Goal: Task Accomplishment & Management: Complete application form

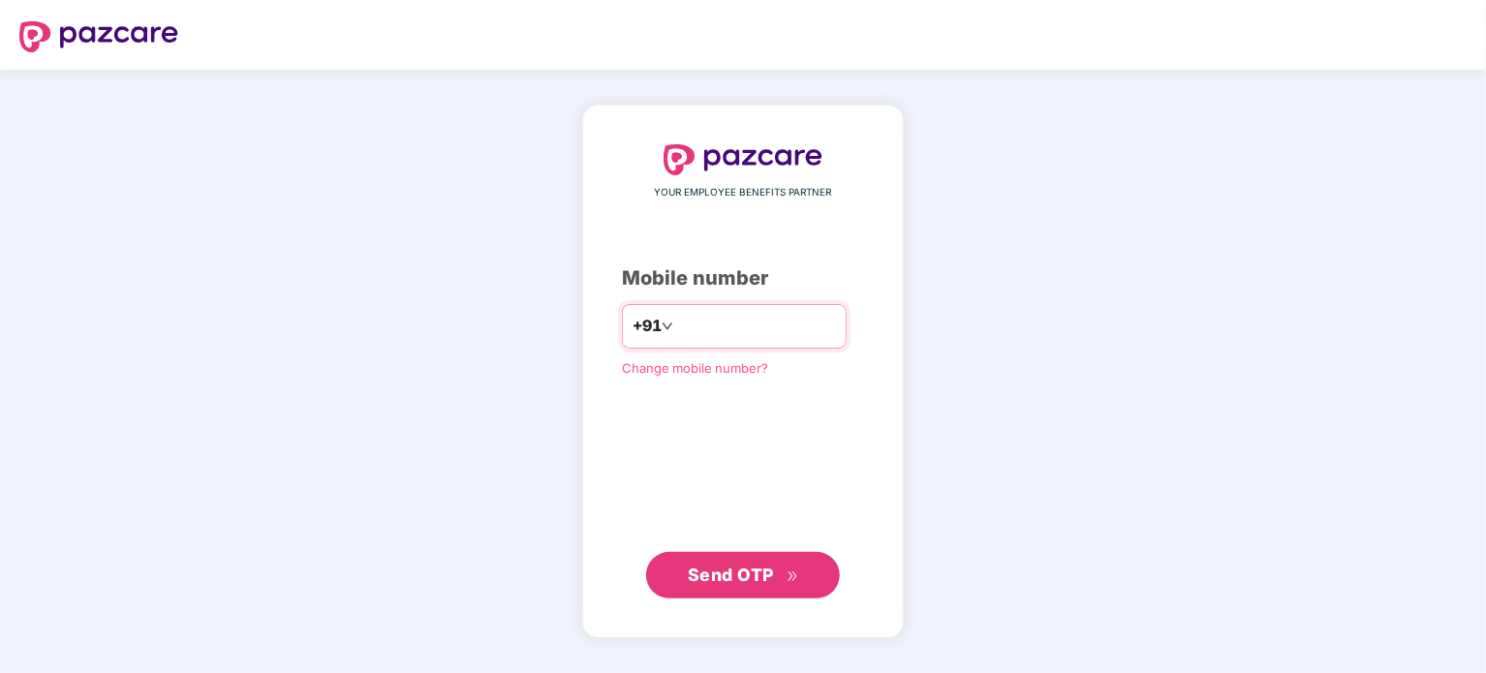
click at [690, 321] on input "number" at bounding box center [756, 326] width 159 height 31
type input "**********"
click at [711, 581] on span "Send OTP" at bounding box center [731, 575] width 86 height 20
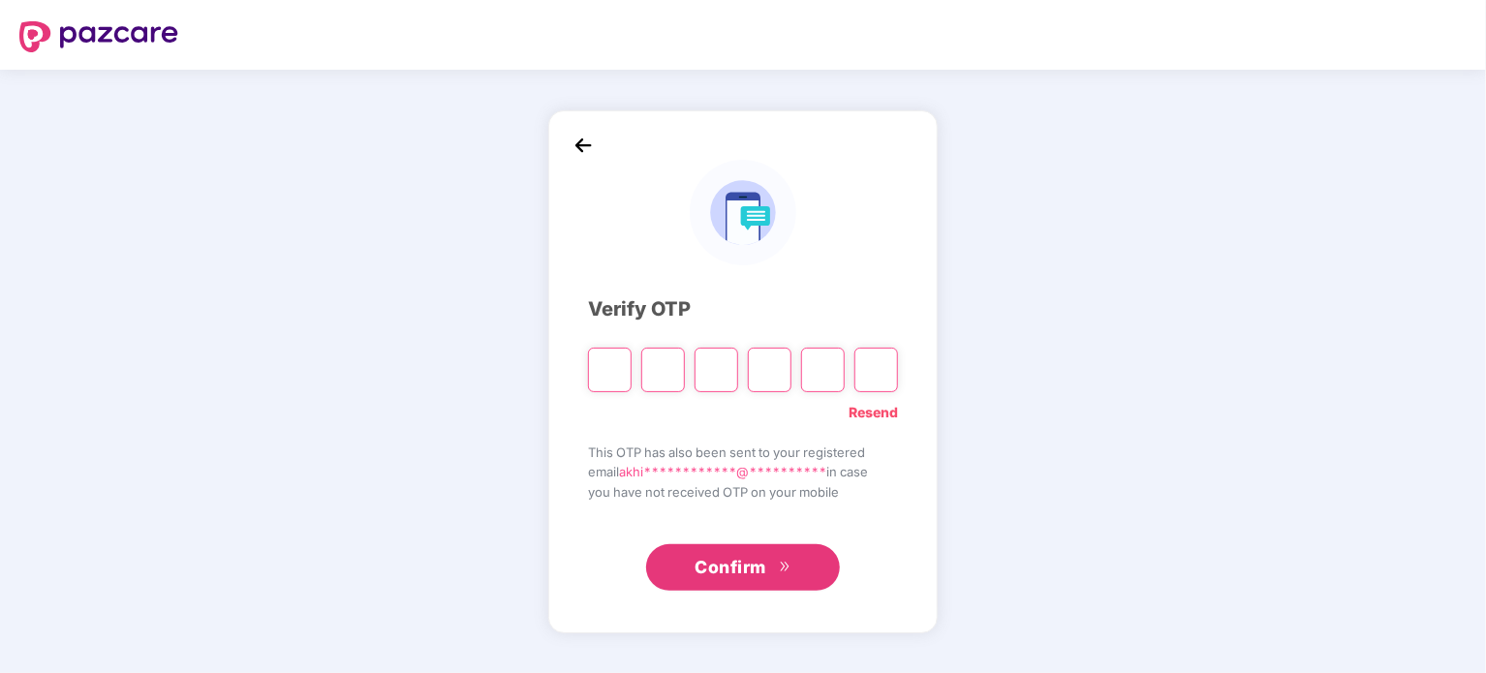
click at [612, 370] on input "Please enter verification code. Digit 1" at bounding box center [610, 370] width 44 height 45
type input "*"
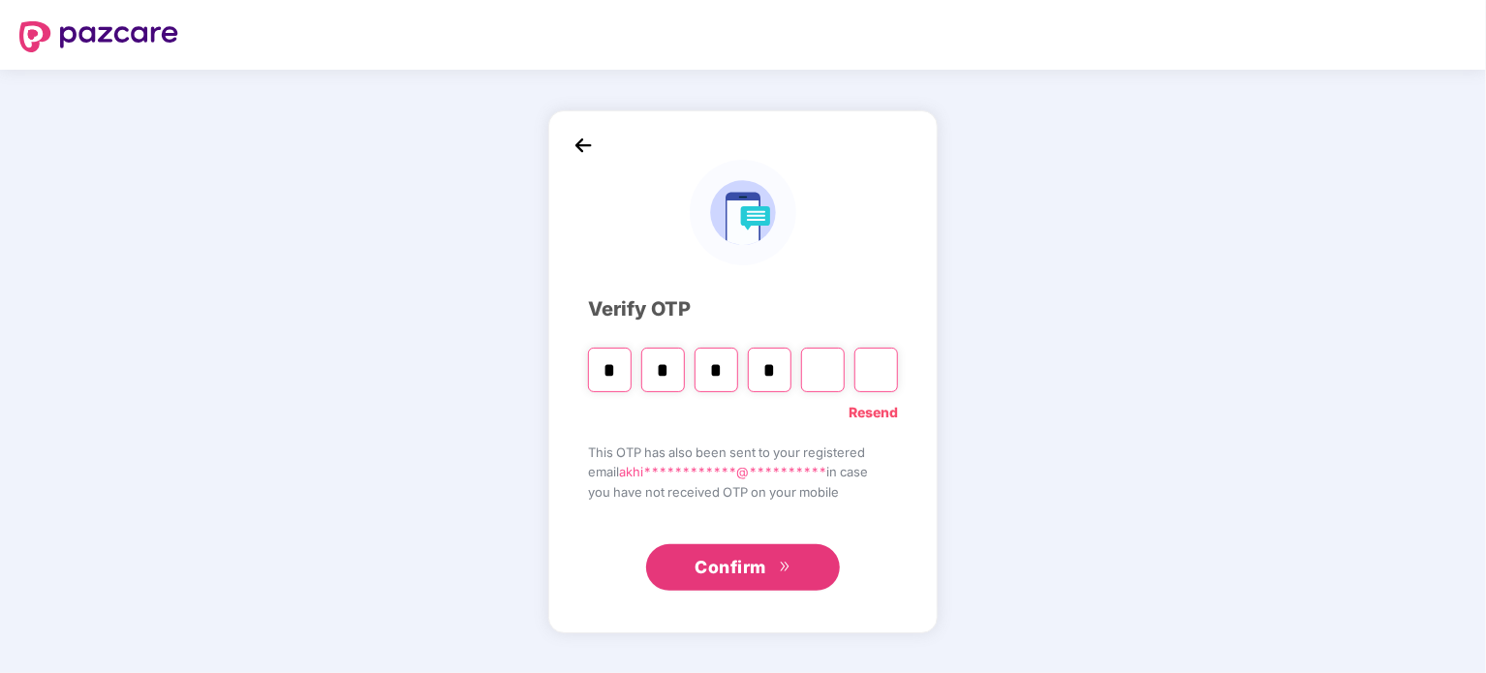
type input "*"
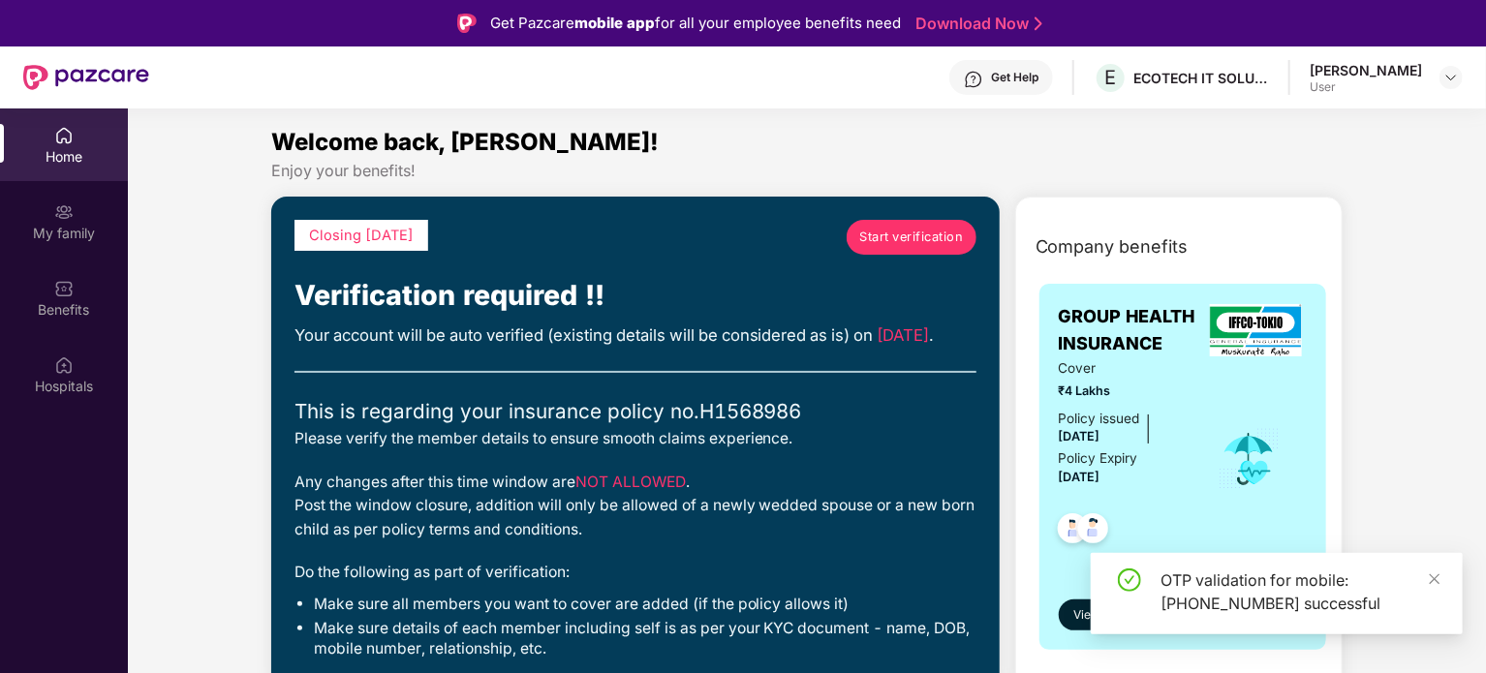
scroll to position [97, 0]
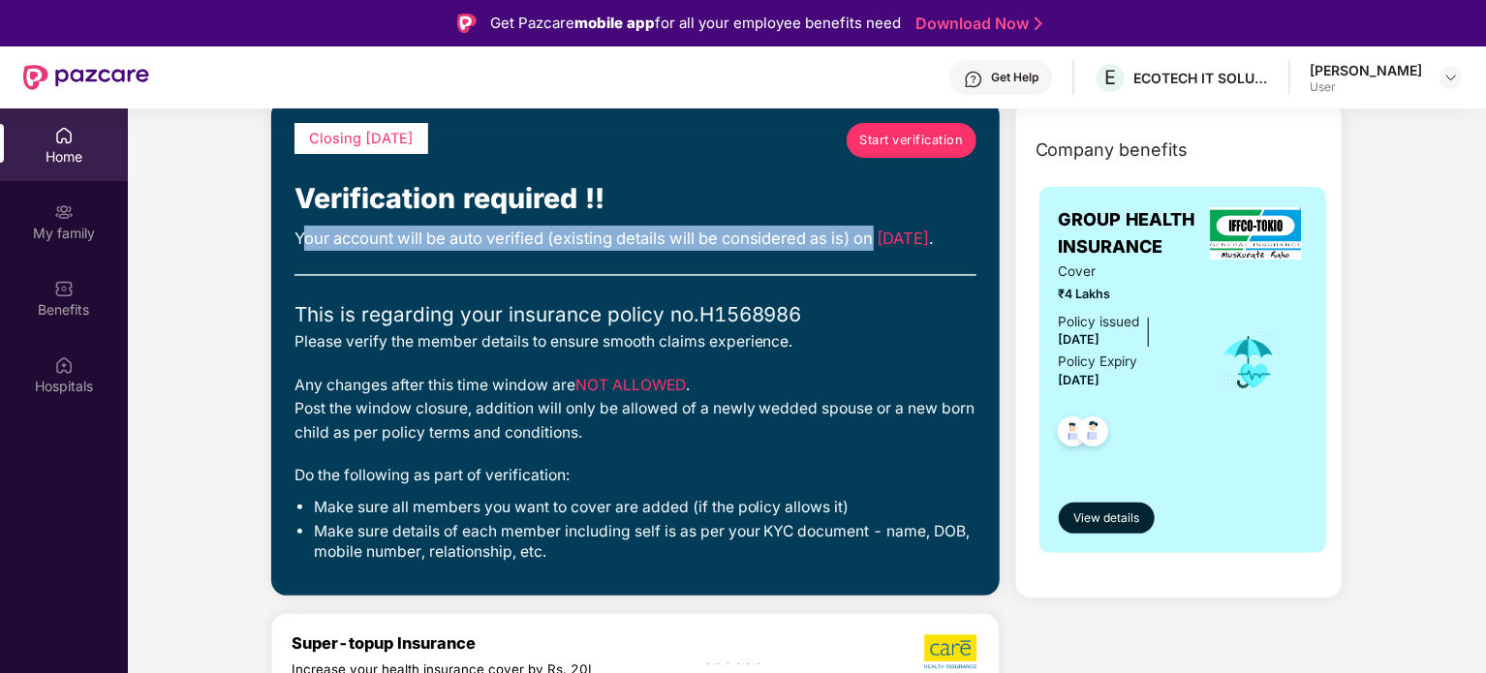
drag, startPoint x: 306, startPoint y: 232, endPoint x: 872, endPoint y: 250, distance: 566.0
click at [926, 233] on div "Your account will be auto verified (existing details will be considered as is) …" at bounding box center [635, 238] width 682 height 25
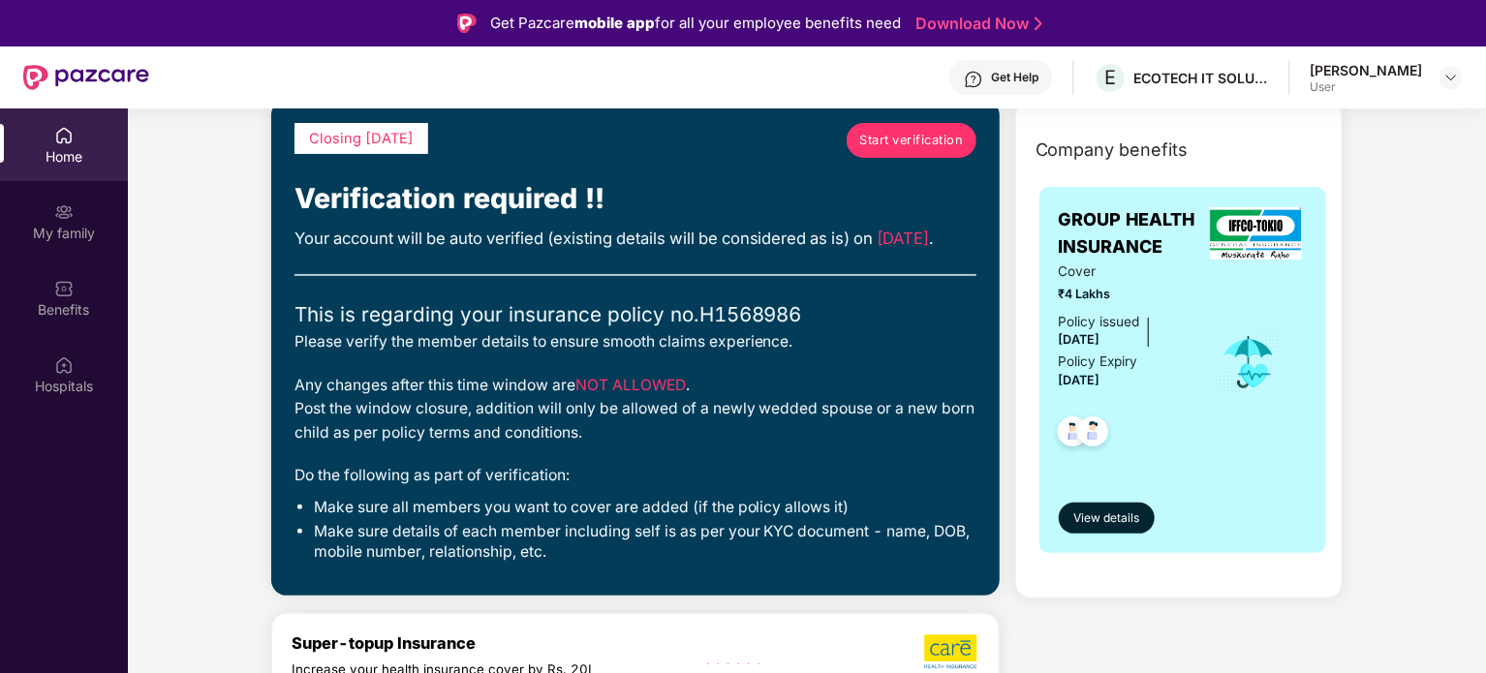
click at [604, 282] on div "Closing today Start verification Verification required !! Your account will be …" at bounding box center [635, 347] width 682 height 449
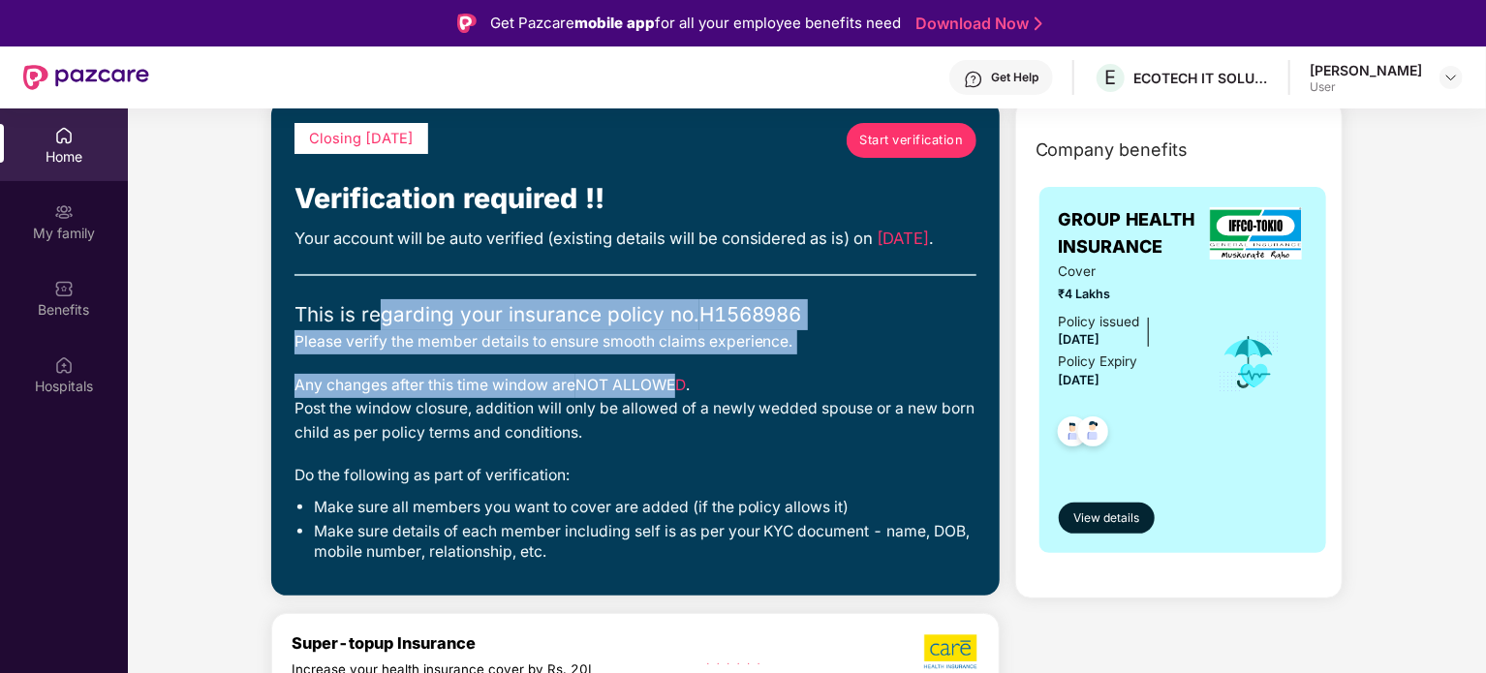
drag, startPoint x: 384, startPoint y: 336, endPoint x: 676, endPoint y: 387, distance: 297.0
click at [676, 387] on div "Closing today Start verification Verification required !! Your account will be …" at bounding box center [635, 347] width 682 height 449
click at [510, 330] on div "This is regarding your insurance policy no. H1568986" at bounding box center [635, 314] width 682 height 31
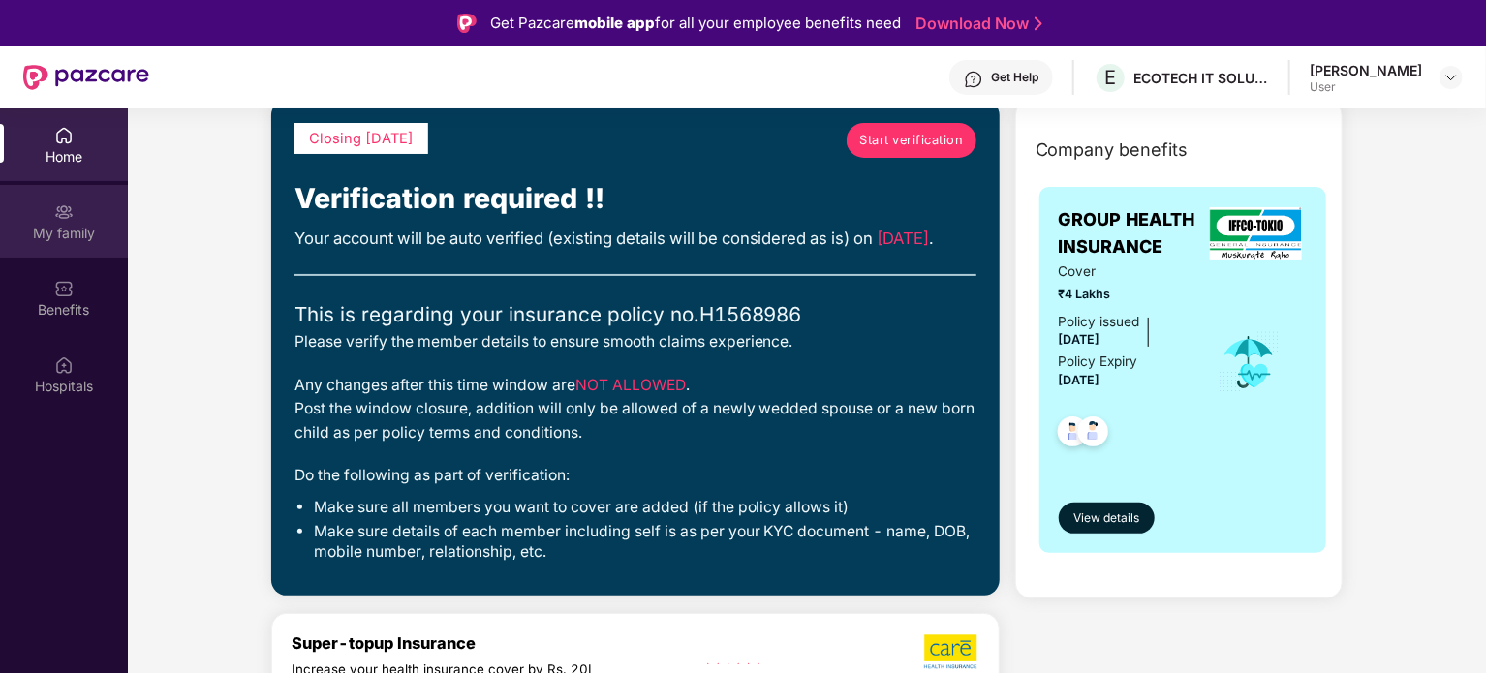
click at [50, 220] on div "My family" at bounding box center [64, 221] width 128 height 73
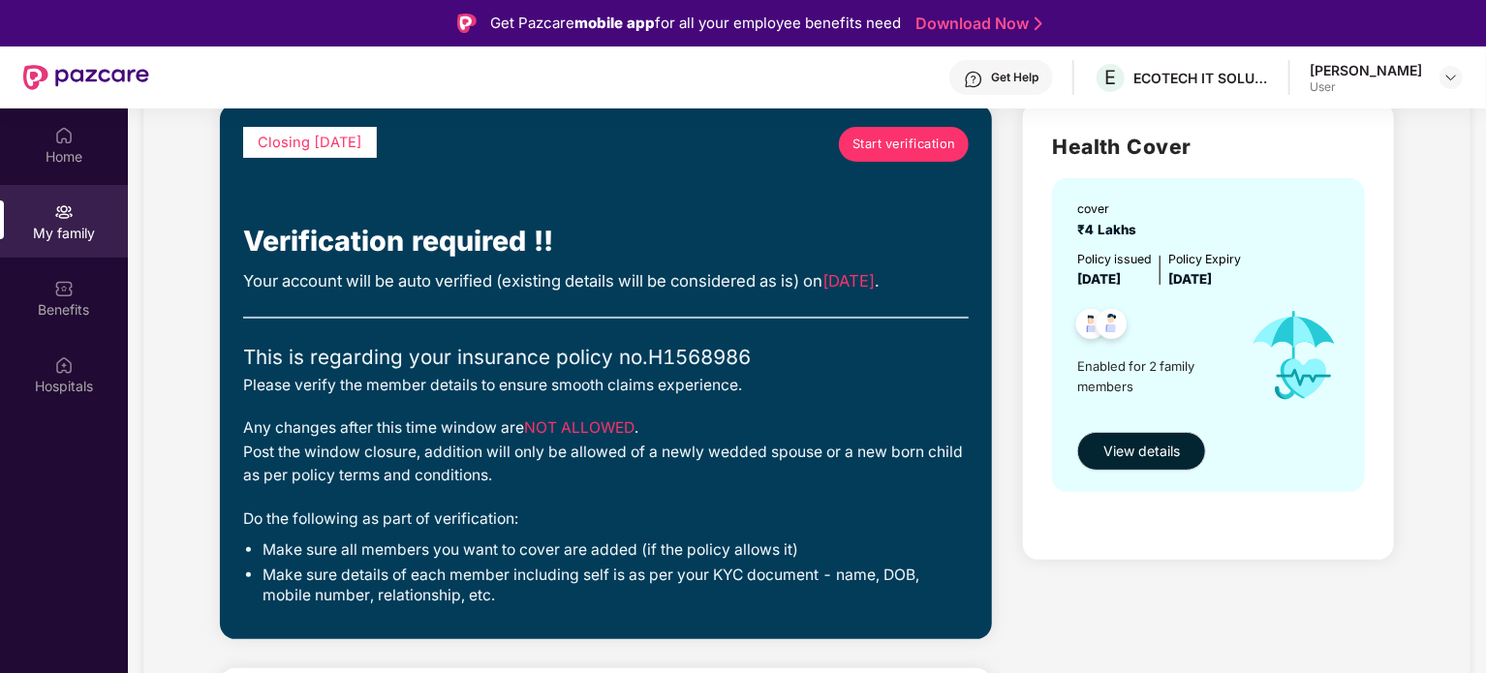
scroll to position [194, 0]
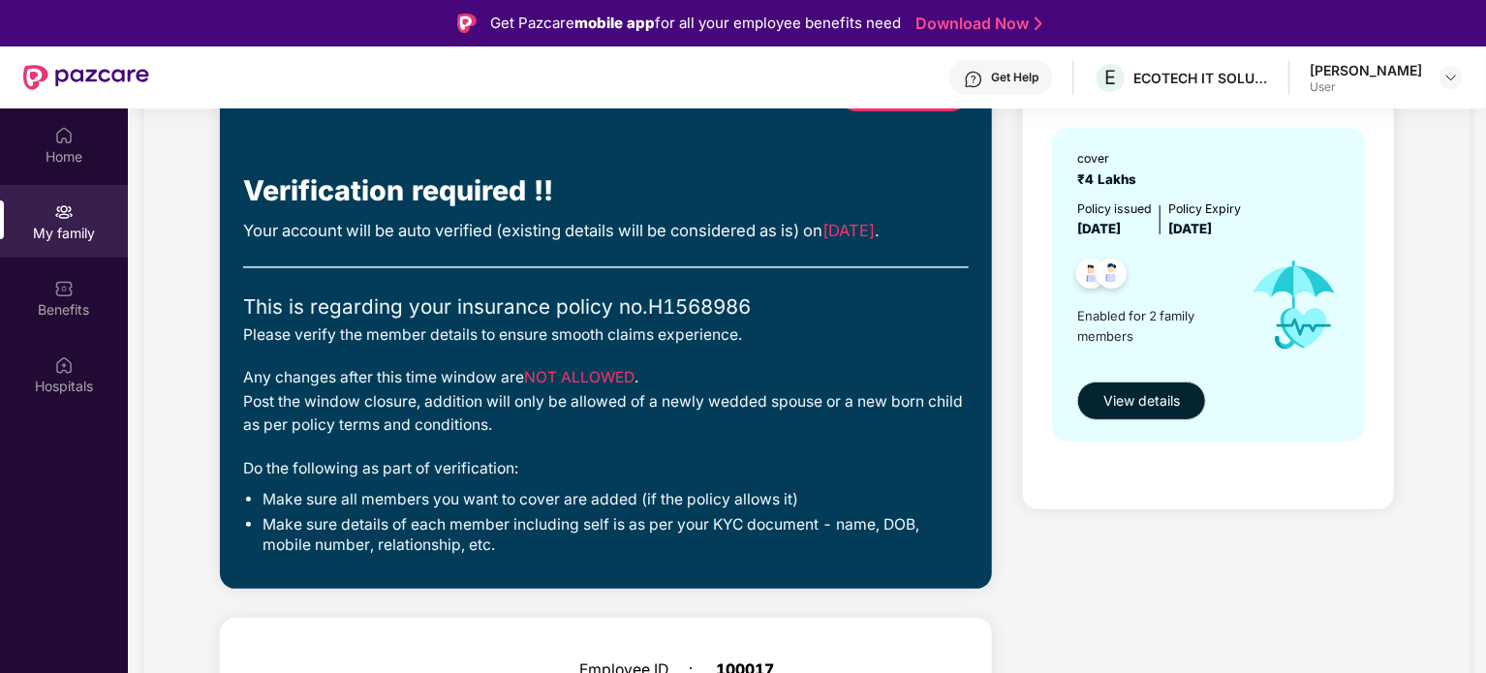
click at [85, 228] on div "My family" at bounding box center [64, 233] width 128 height 19
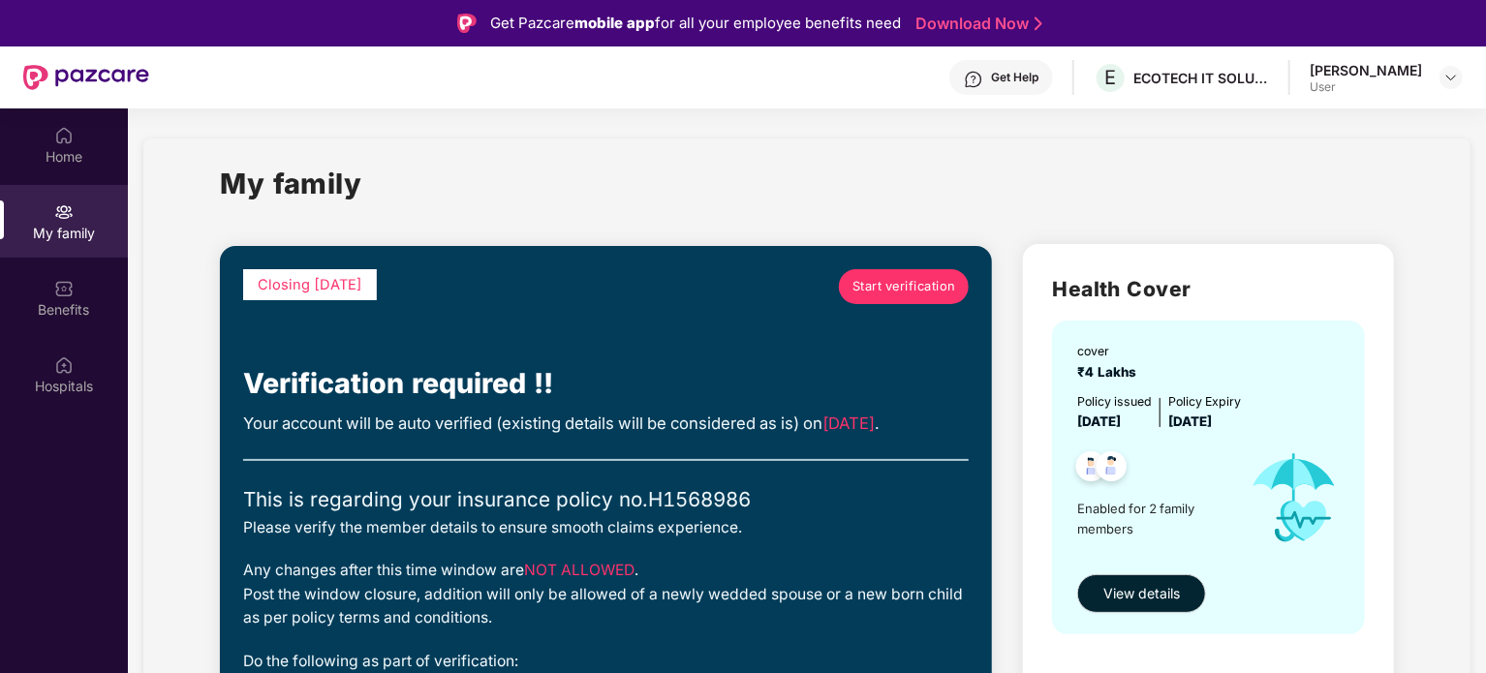
scroll to position [0, 0]
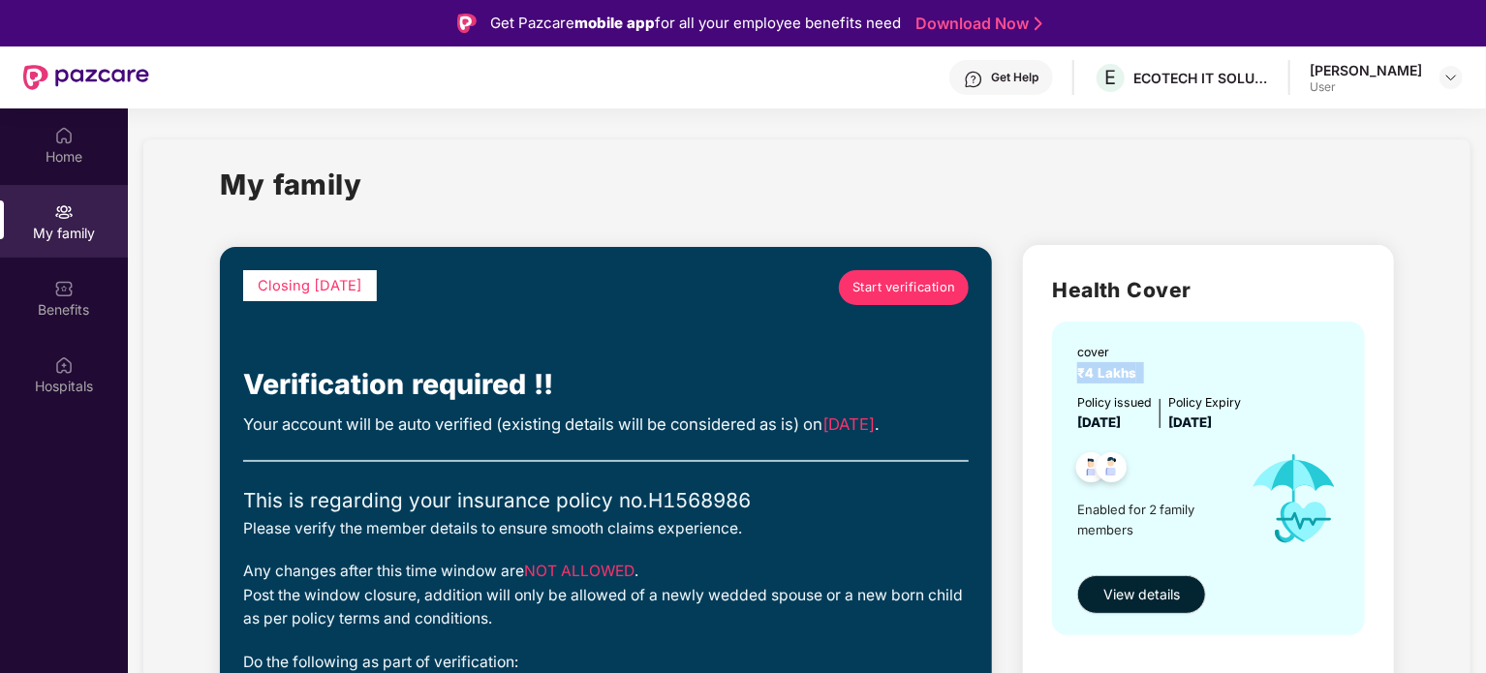
drag, startPoint x: 1144, startPoint y: 365, endPoint x: 1027, endPoint y: 376, distance: 117.7
click at [1027, 376] on div "Health Cover cover ₹4 Lakhs Policy issued 04 Aug 2025 Policy Expiry 03 Aug 2026…" at bounding box center [1208, 473] width 371 height 457
click at [66, 313] on div "Benefits" at bounding box center [64, 309] width 128 height 19
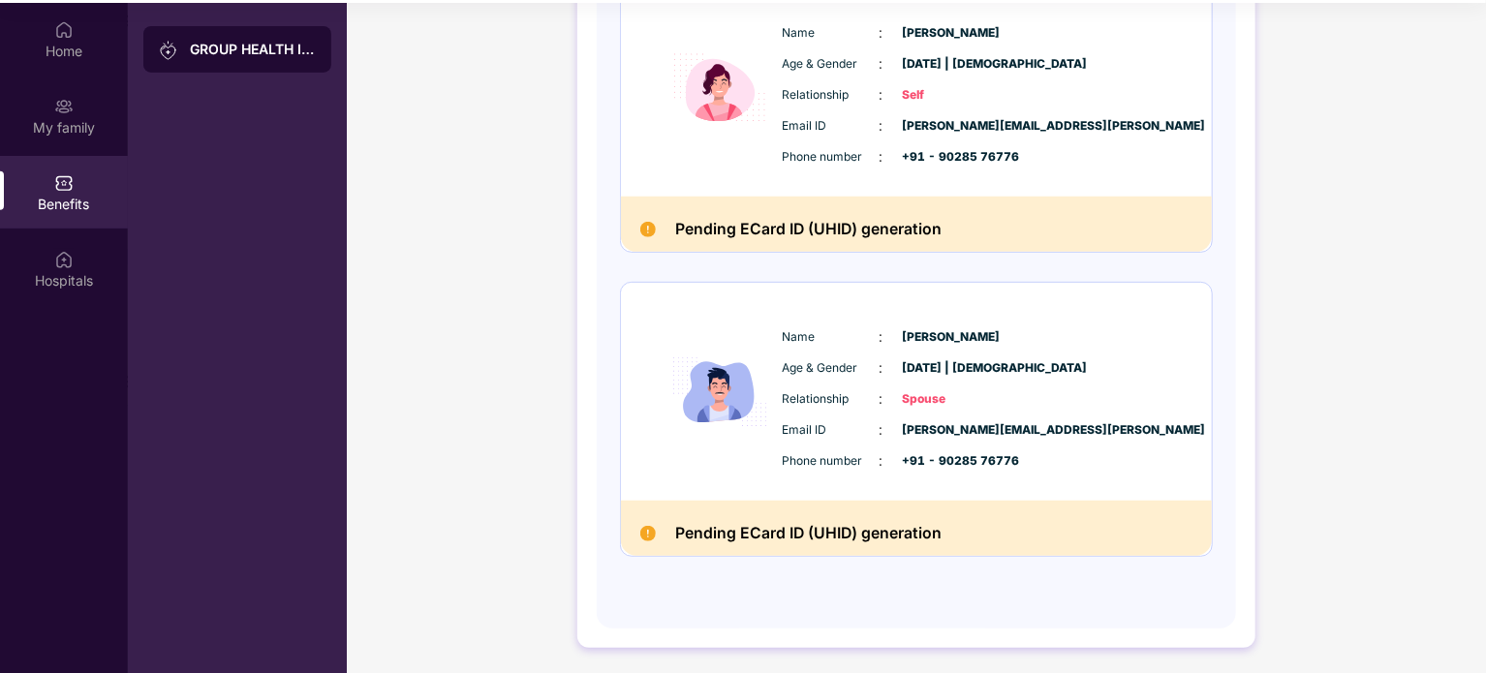
scroll to position [108, 0]
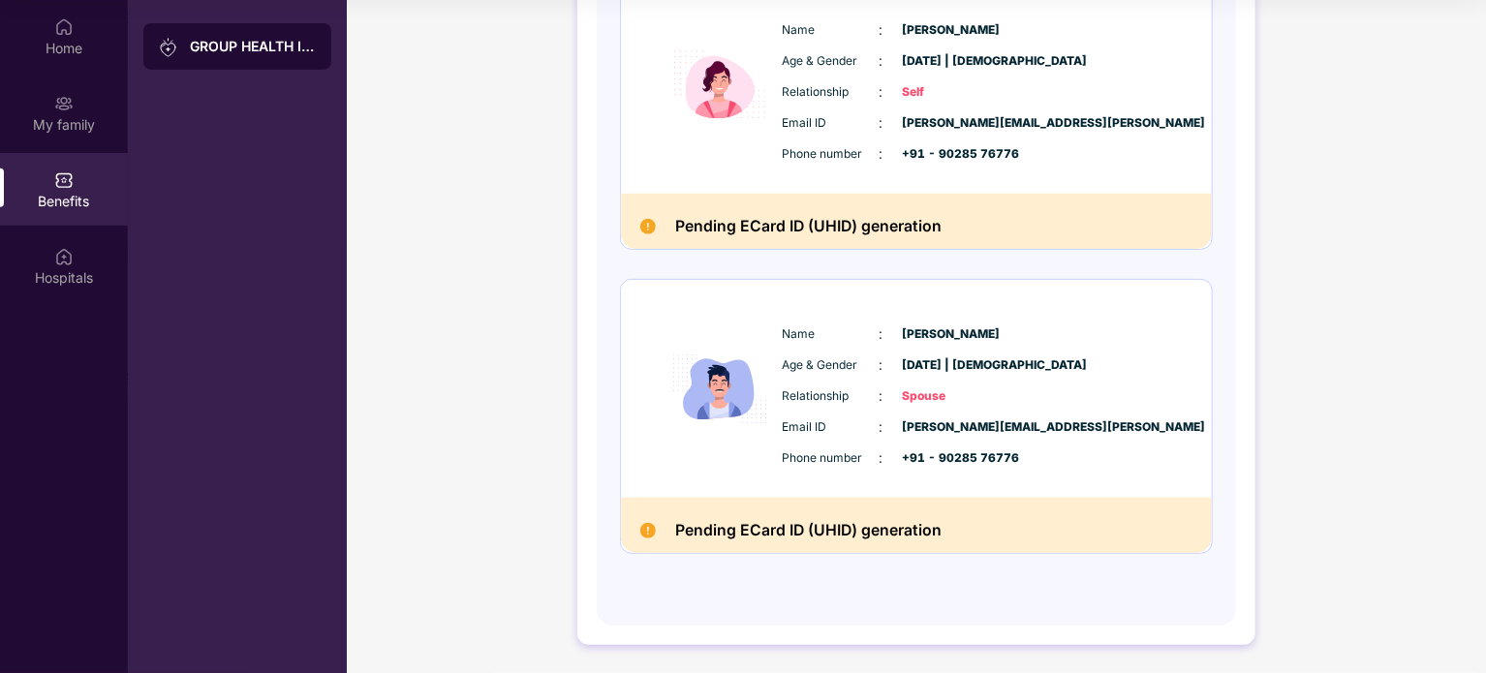
click at [953, 361] on span "23 Jan 1988 | Male" at bounding box center [951, 365] width 97 height 18
drag, startPoint x: 916, startPoint y: 428, endPoint x: 1155, endPoint y: 427, distance: 238.3
click at [1155, 427] on div "Email ID : akhila.deshpande@ecotech.ai" at bounding box center [975, 427] width 385 height 21
click at [964, 452] on span "+91 - 90285 76776" at bounding box center [951, 458] width 97 height 18
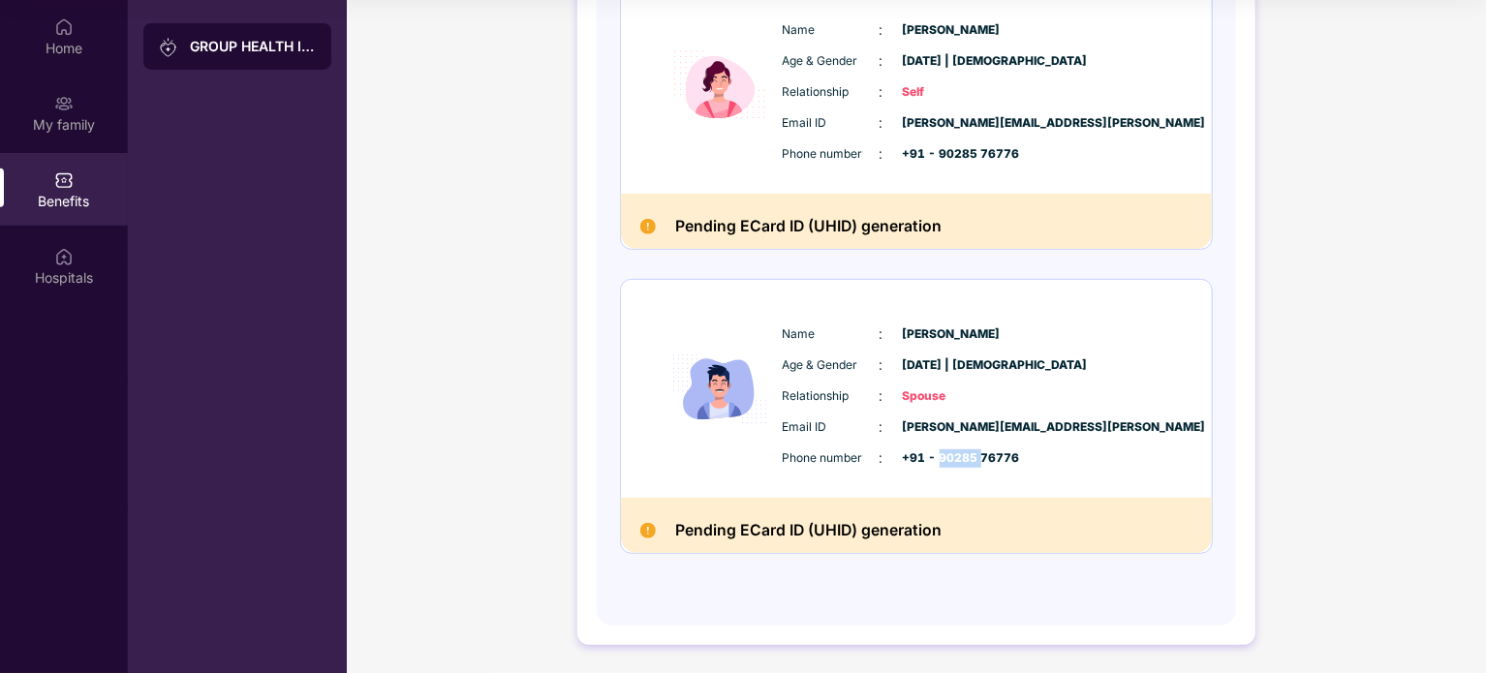
click at [964, 452] on span "+91 - 90285 76776" at bounding box center [951, 458] width 97 height 18
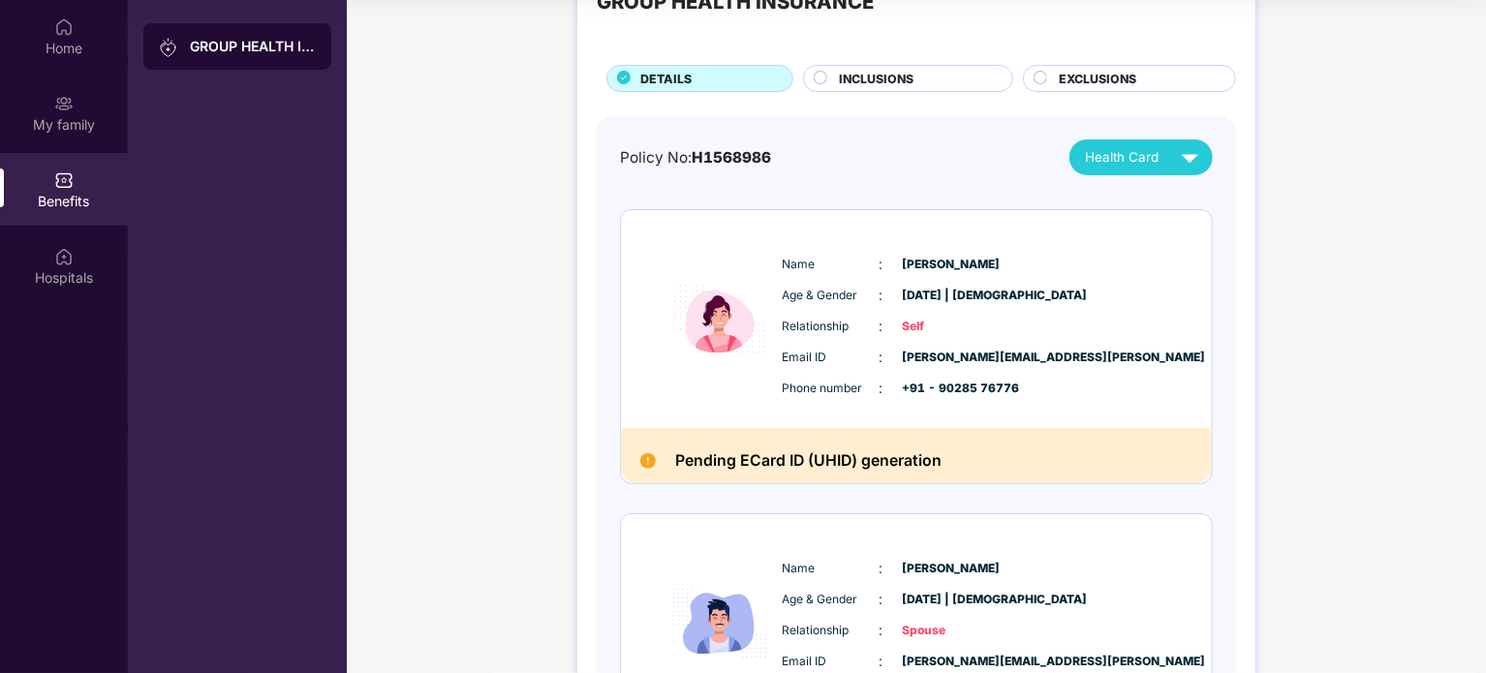
scroll to position [19, 0]
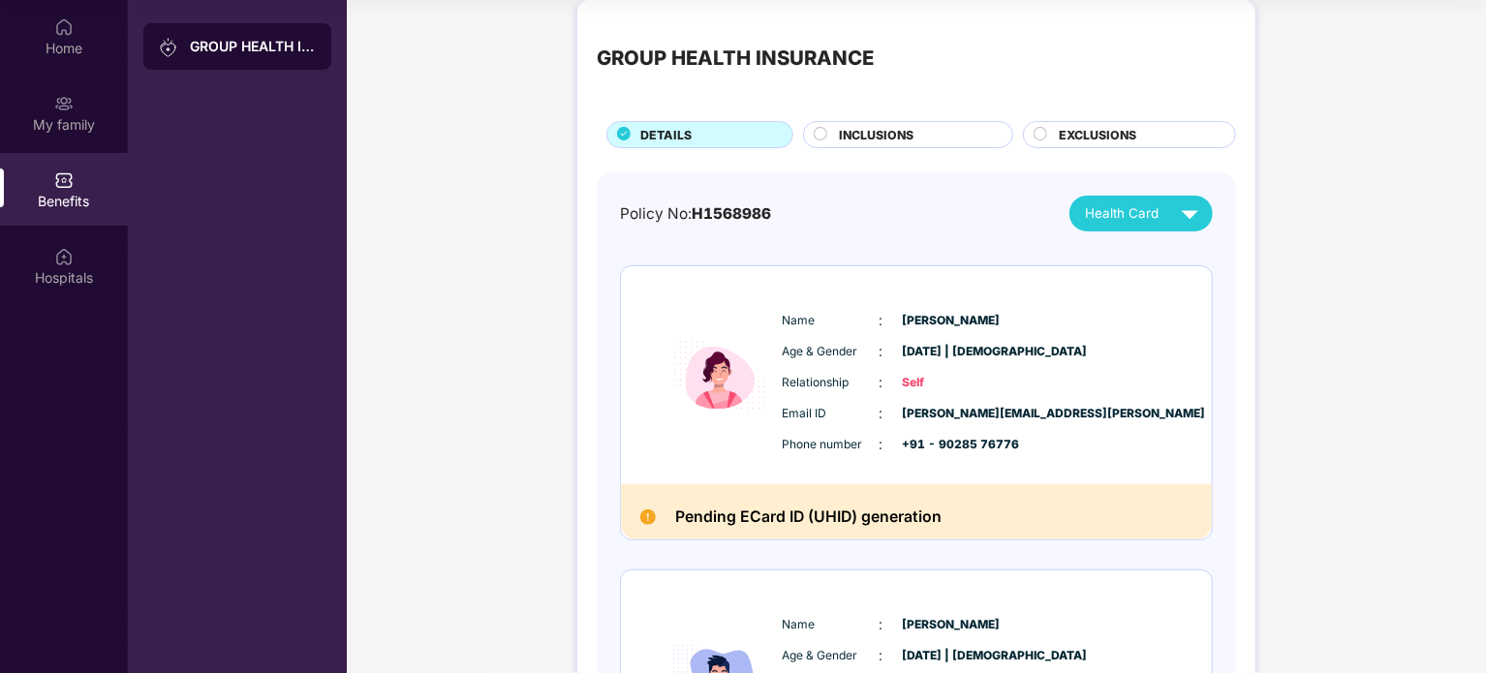
click at [896, 139] on span "INCLUSIONS" at bounding box center [876, 135] width 75 height 18
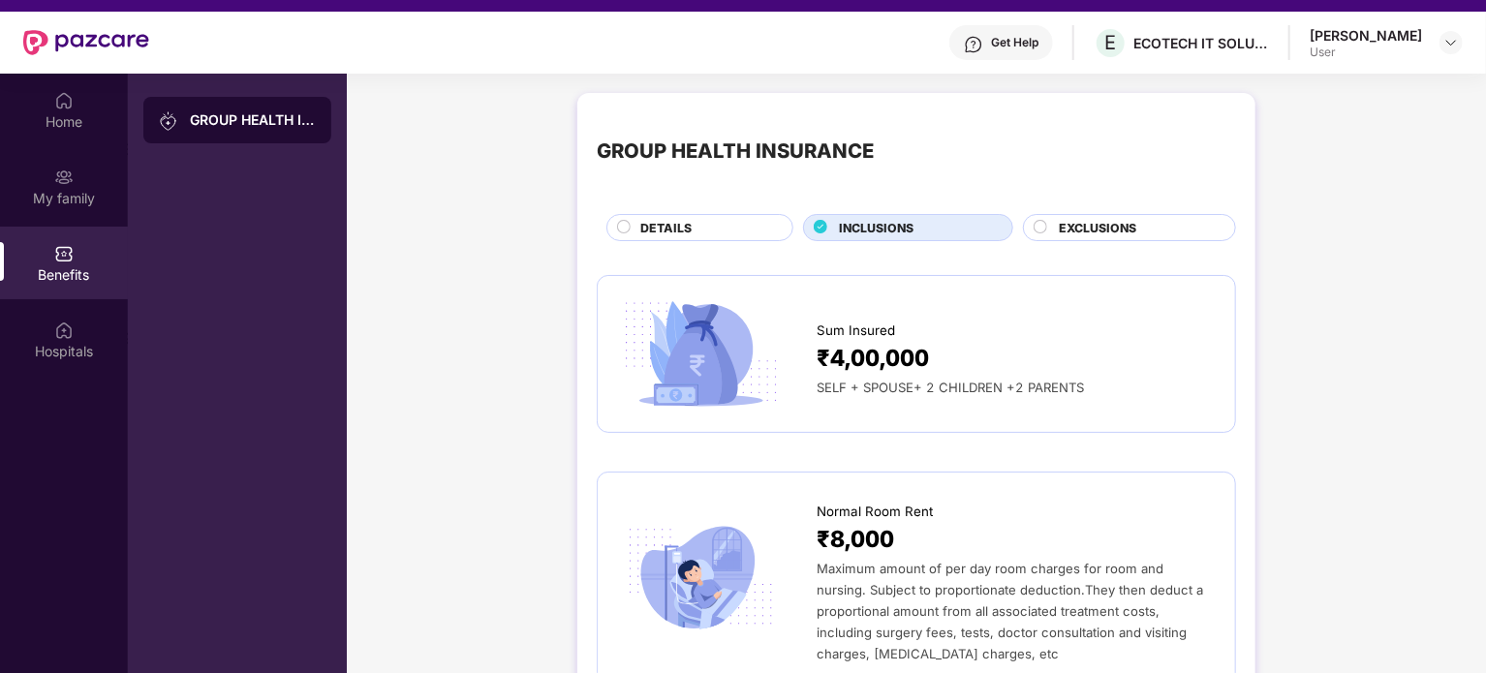
scroll to position [0, 0]
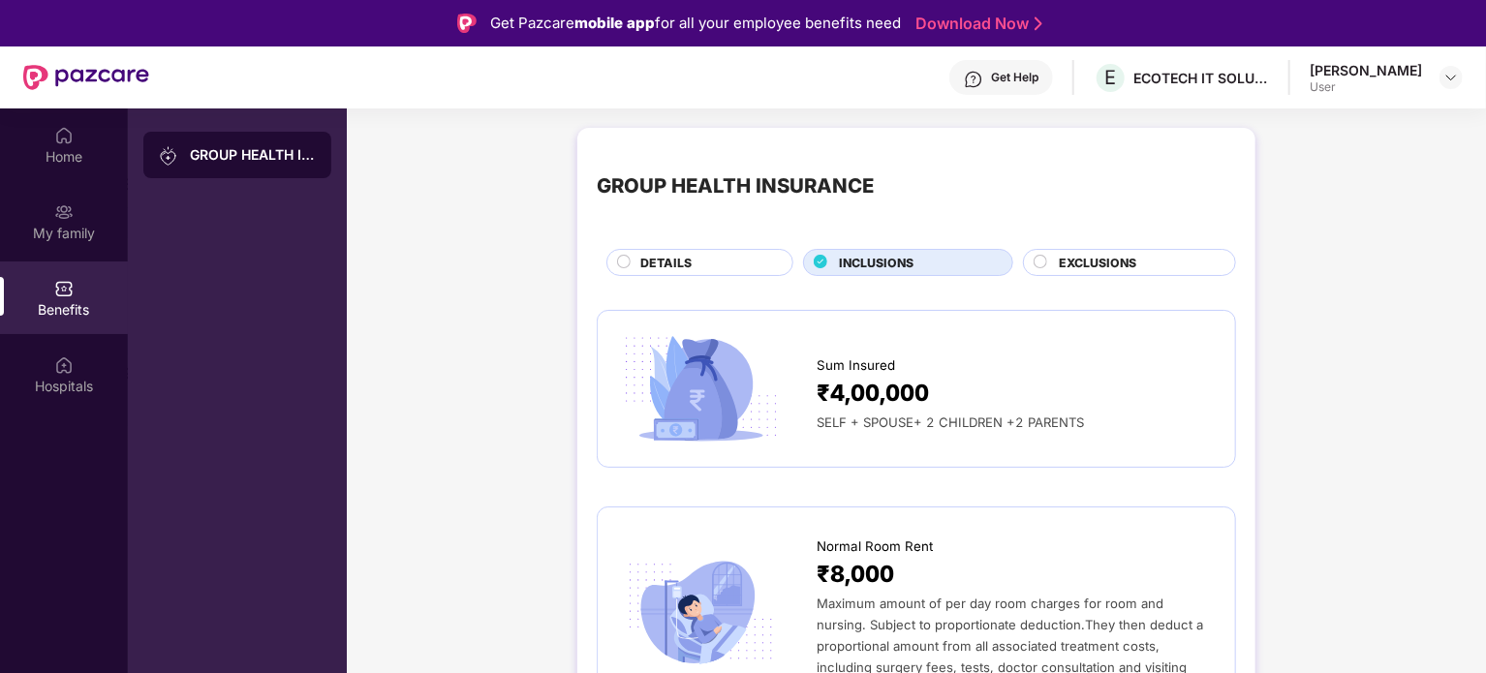
click at [1106, 257] on span "EXCLUSIONS" at bounding box center [1097, 263] width 77 height 18
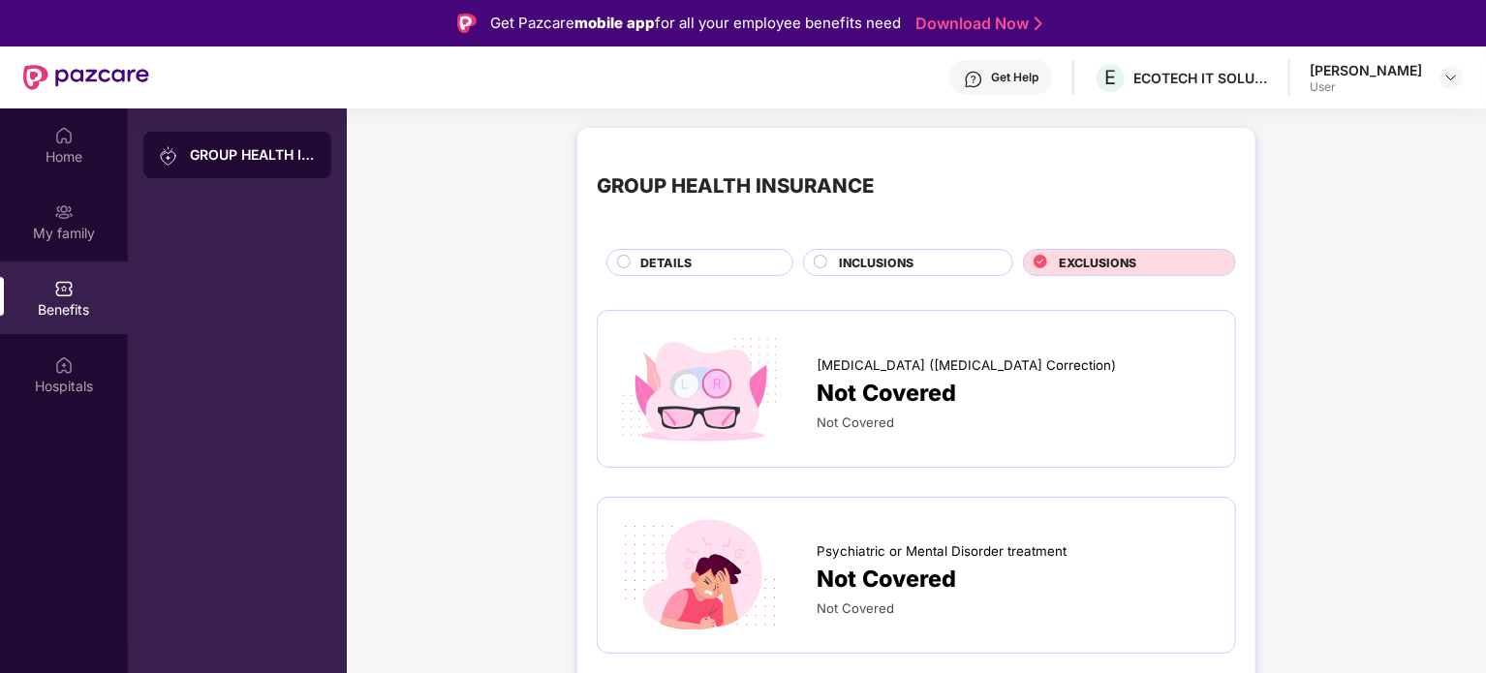
click at [655, 255] on span "DETAILS" at bounding box center [665, 263] width 51 height 18
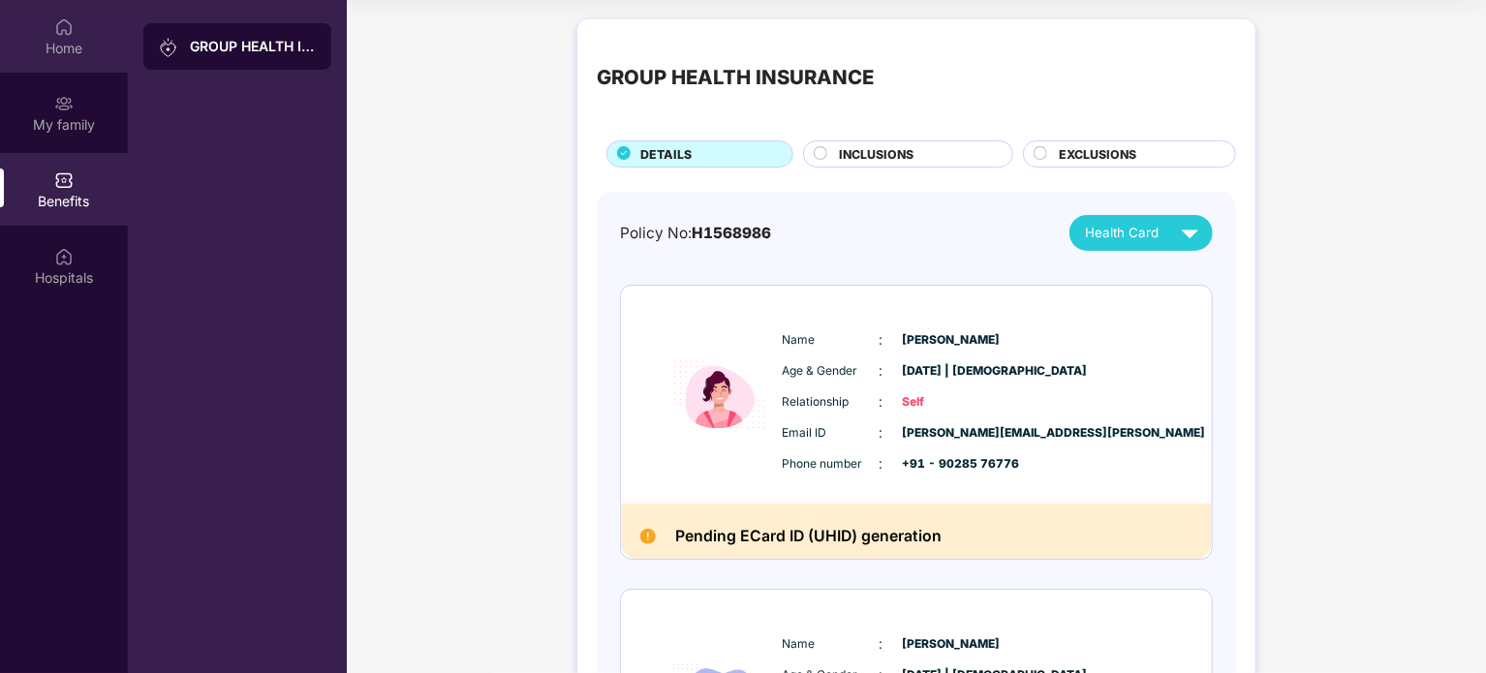
click at [70, 40] on div "Home" at bounding box center [64, 48] width 128 height 19
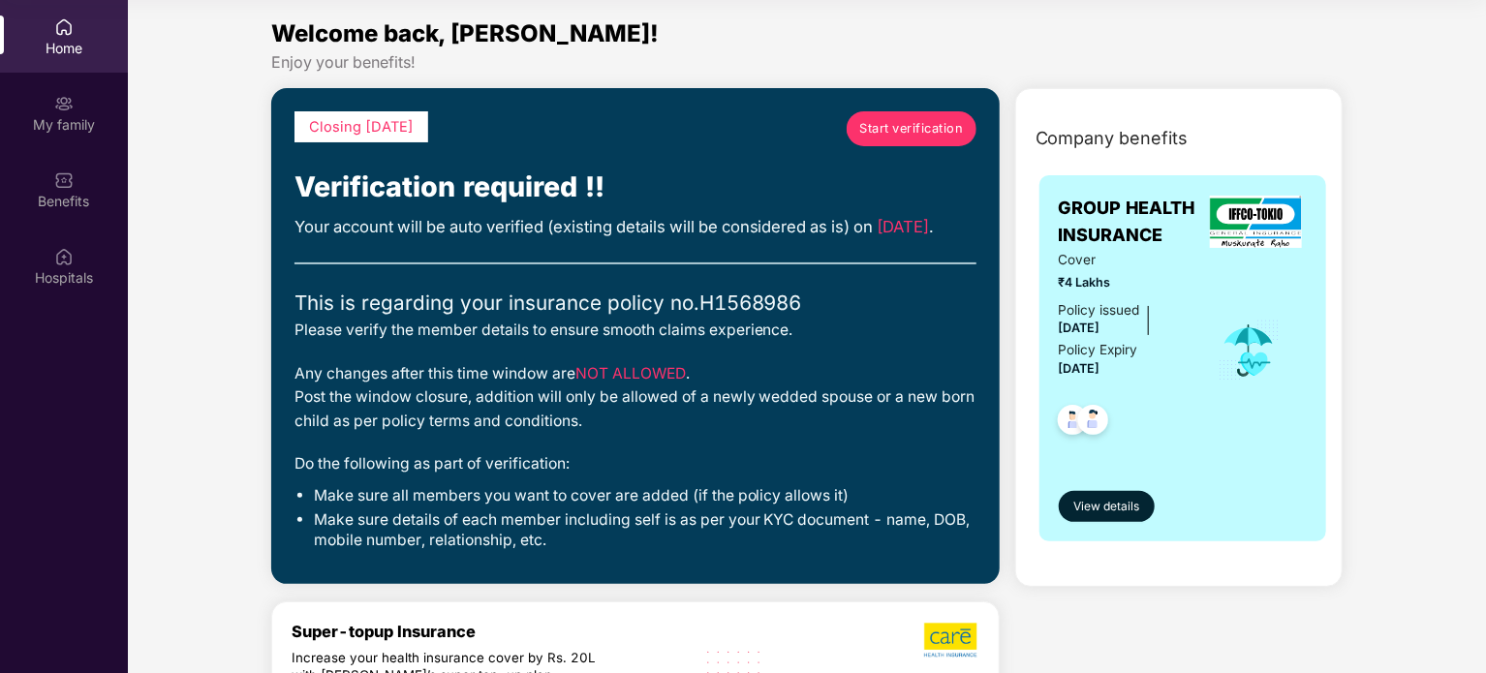
click at [1073, 309] on div "Policy issued" at bounding box center [1099, 310] width 81 height 20
click at [1095, 364] on span "[DATE]" at bounding box center [1080, 368] width 42 height 15
click at [1095, 363] on span "[DATE]" at bounding box center [1080, 368] width 42 height 15
click at [1100, 364] on span "[DATE]" at bounding box center [1080, 368] width 42 height 15
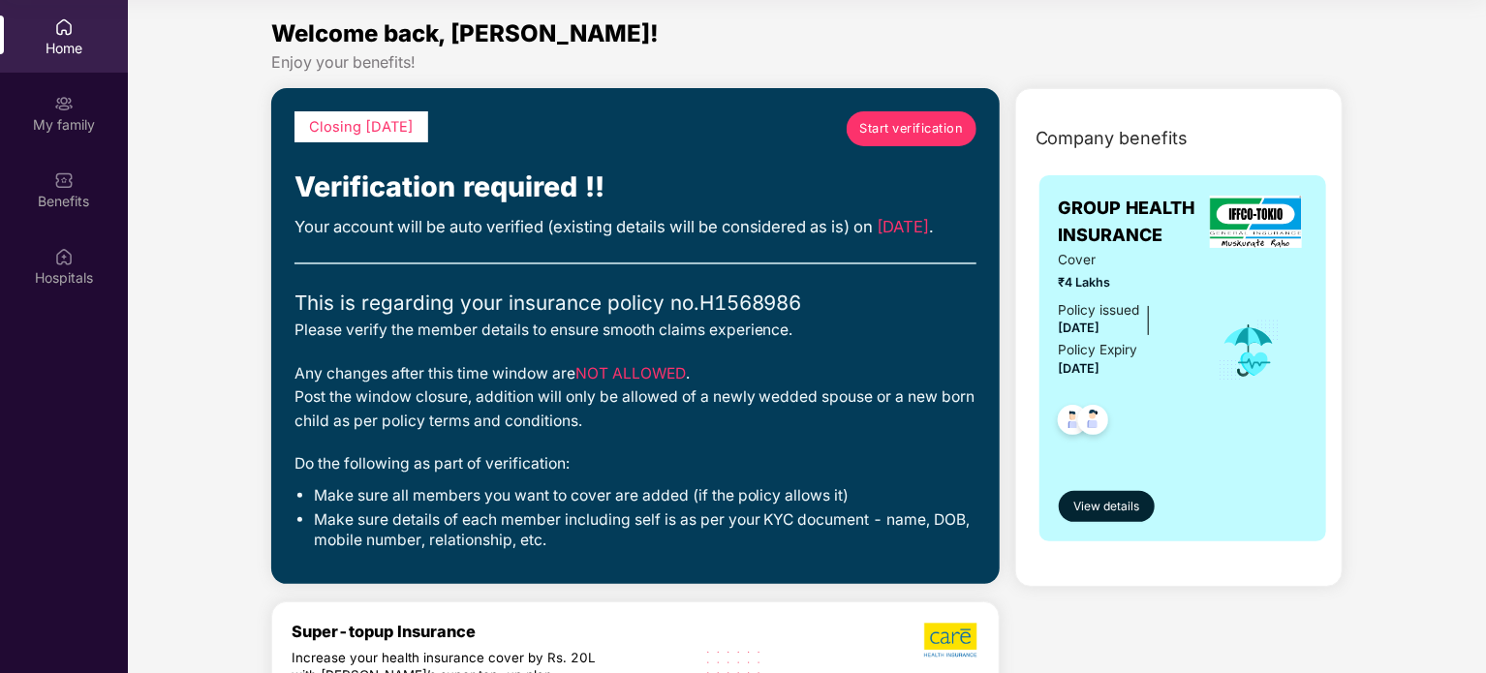
click at [1100, 364] on span "[DATE]" at bounding box center [1080, 368] width 42 height 15
click at [894, 127] on span "Start verification" at bounding box center [911, 128] width 104 height 19
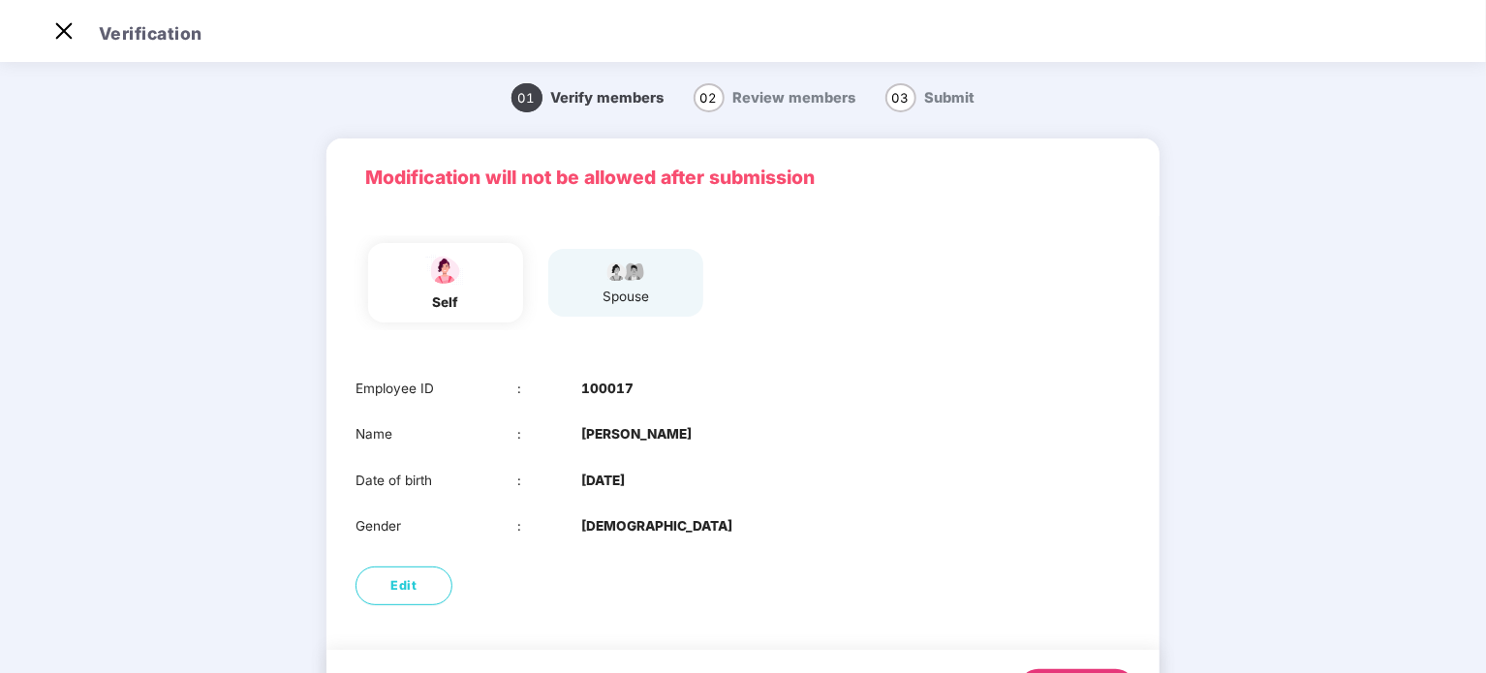
scroll to position [98, 0]
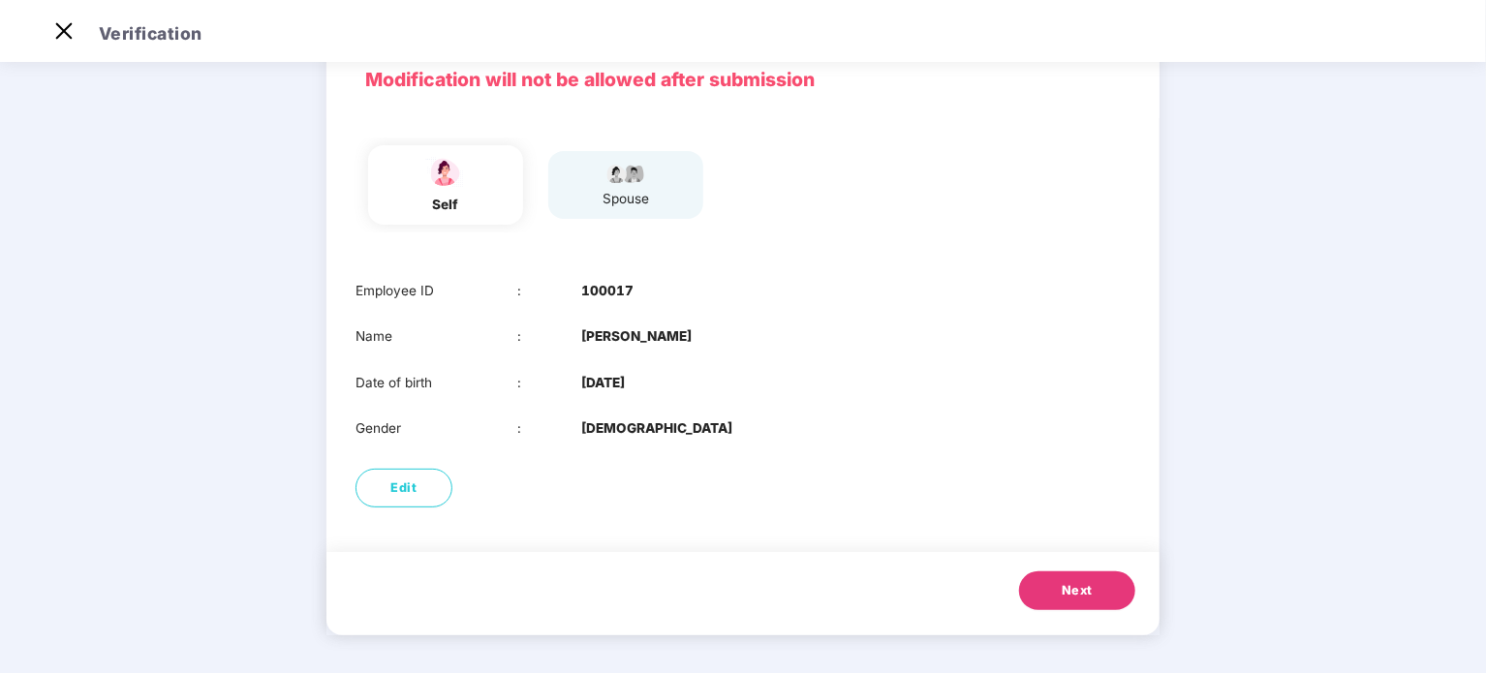
drag, startPoint x: 579, startPoint y: 329, endPoint x: 689, endPoint y: 332, distance: 109.5
click at [689, 332] on div "Name : Akhila Moholkar" at bounding box center [743, 336] width 775 height 20
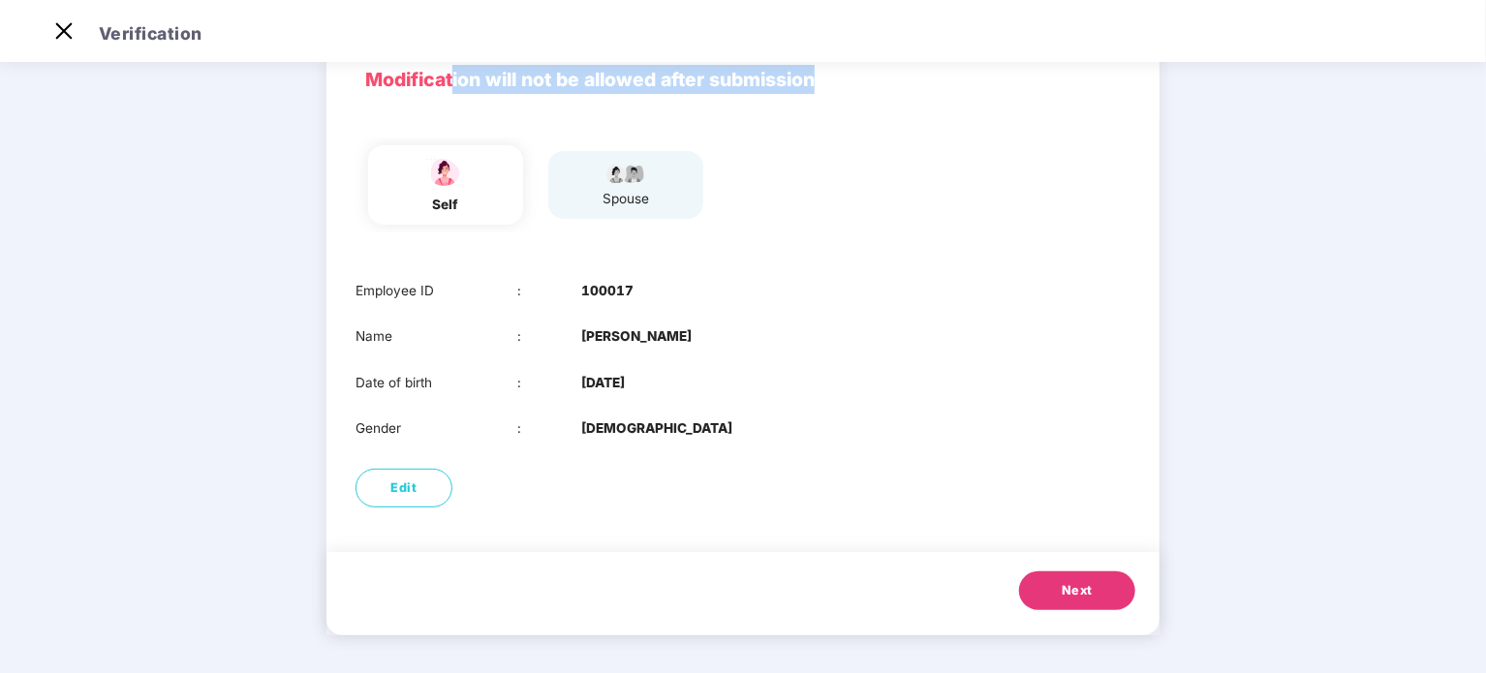
drag, startPoint x: 457, startPoint y: 76, endPoint x: 829, endPoint y: 88, distance: 372.2
click at [829, 88] on p "Modification will not be allowed after submission" at bounding box center [743, 79] width 756 height 29
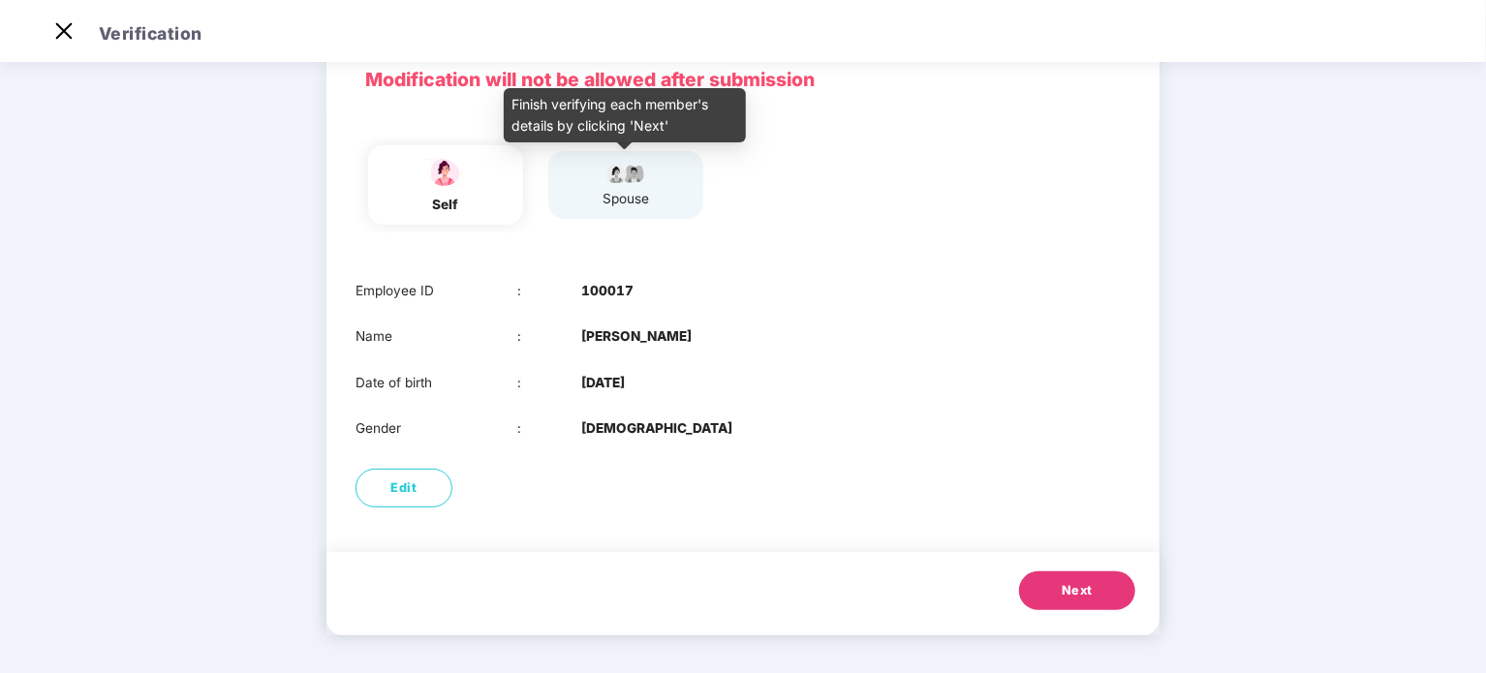
click at [624, 189] on div "spouse" at bounding box center [626, 199] width 48 height 20
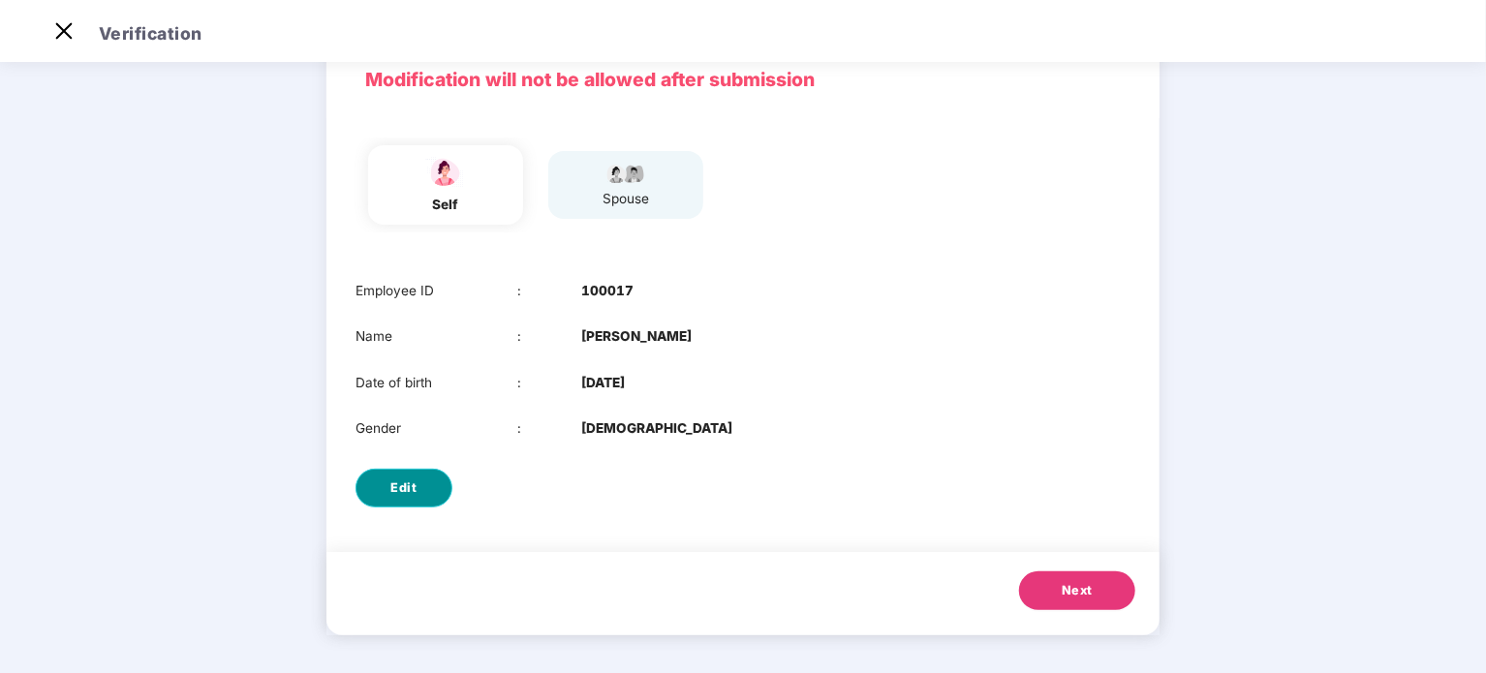
click at [396, 481] on span "Edit" at bounding box center [404, 488] width 26 height 19
select select "******"
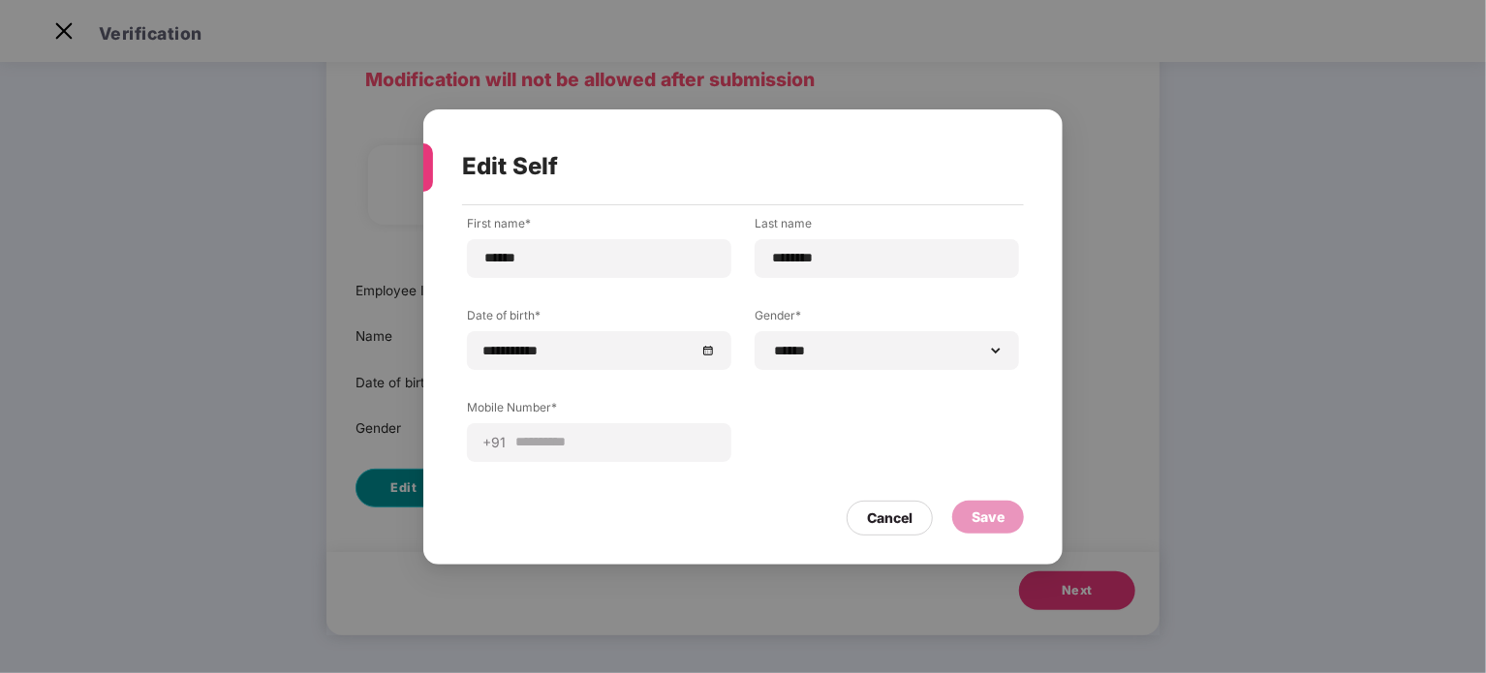
scroll to position [0, 0]
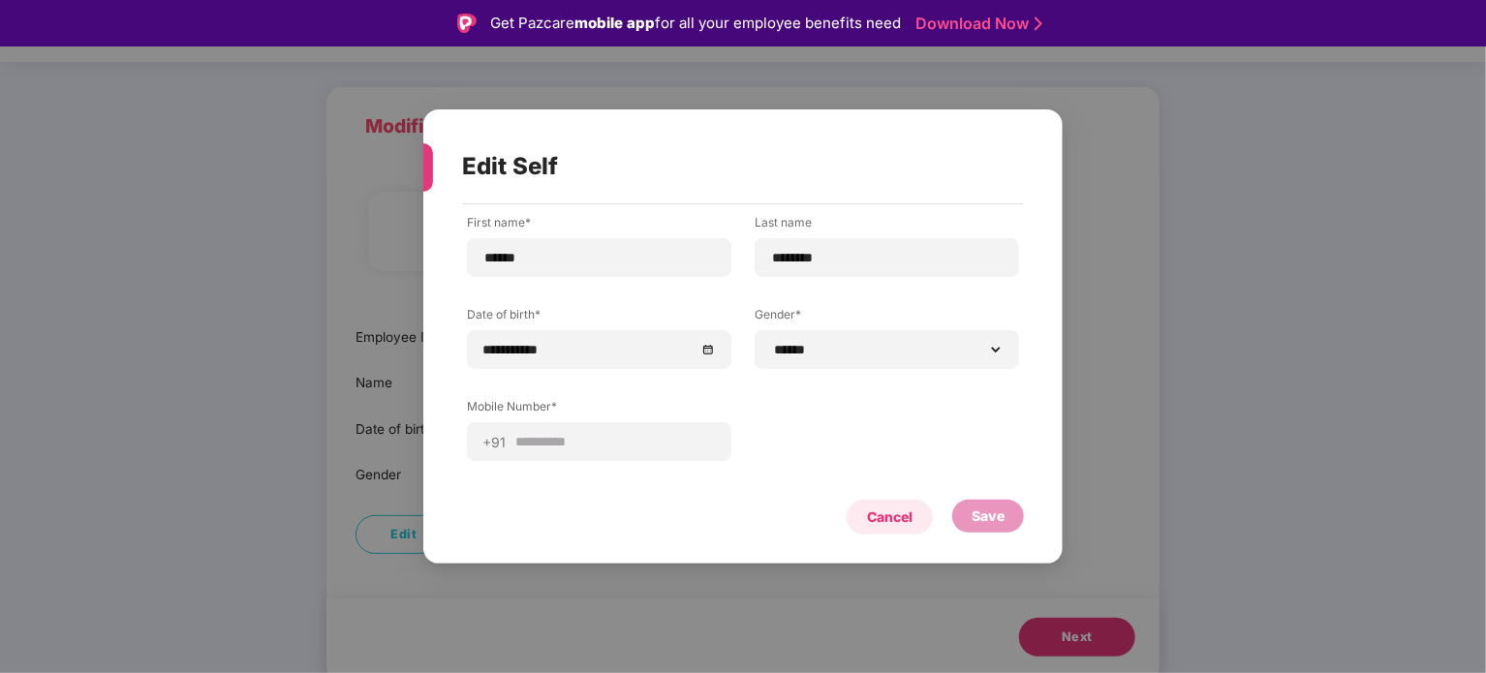
click at [860, 527] on div "Cancel" at bounding box center [890, 517] width 86 height 35
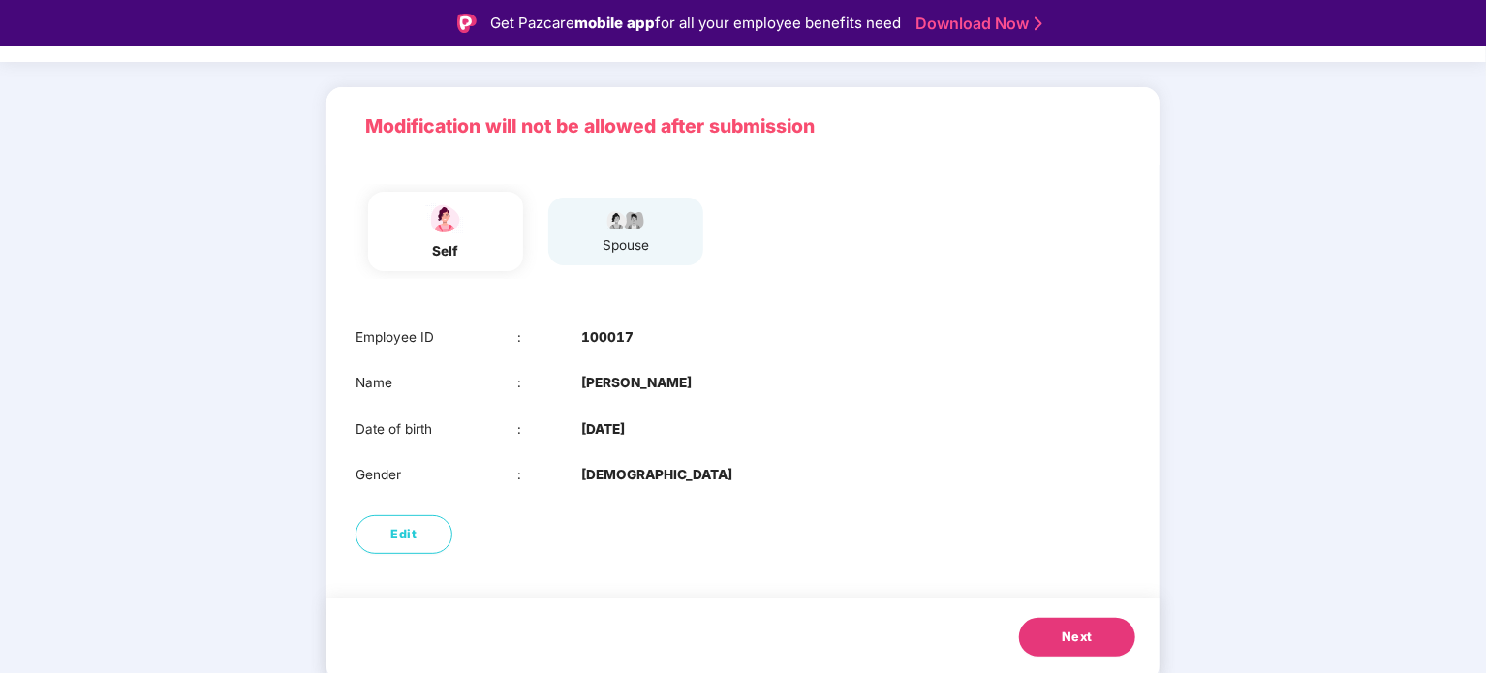
click at [1078, 634] on span "Next" at bounding box center [1077, 637] width 31 height 19
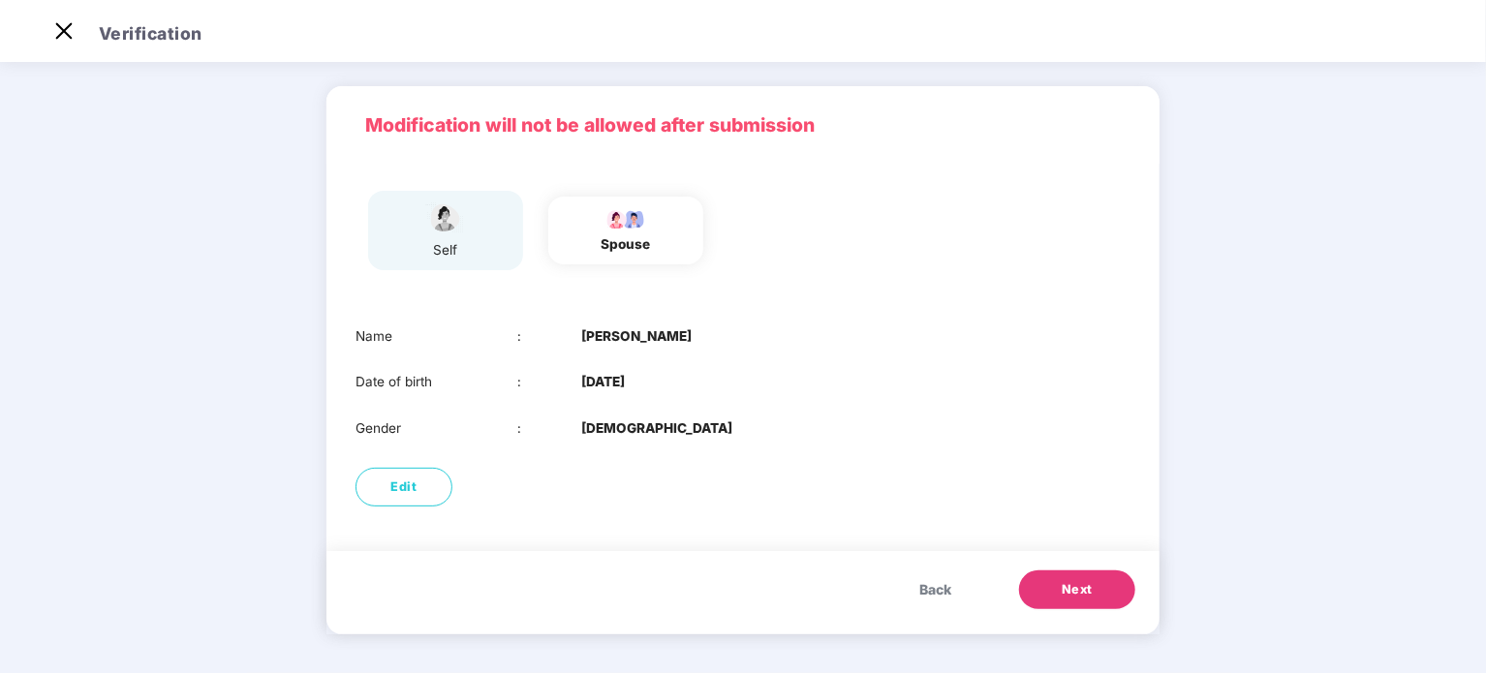
scroll to position [52, 0]
click at [1081, 632] on div "Back Next" at bounding box center [742, 592] width 833 height 83
click at [1075, 595] on span "Next" at bounding box center [1077, 589] width 31 height 19
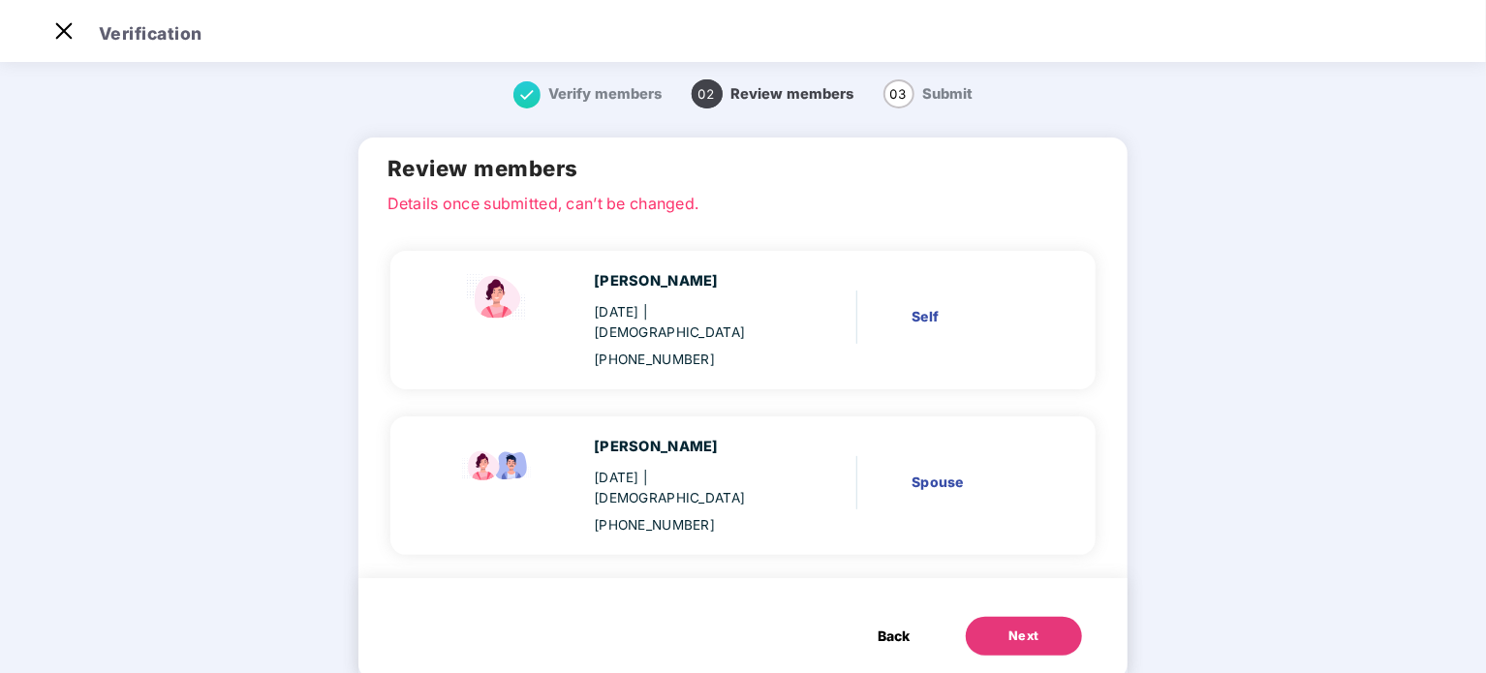
scroll to position [10, 0]
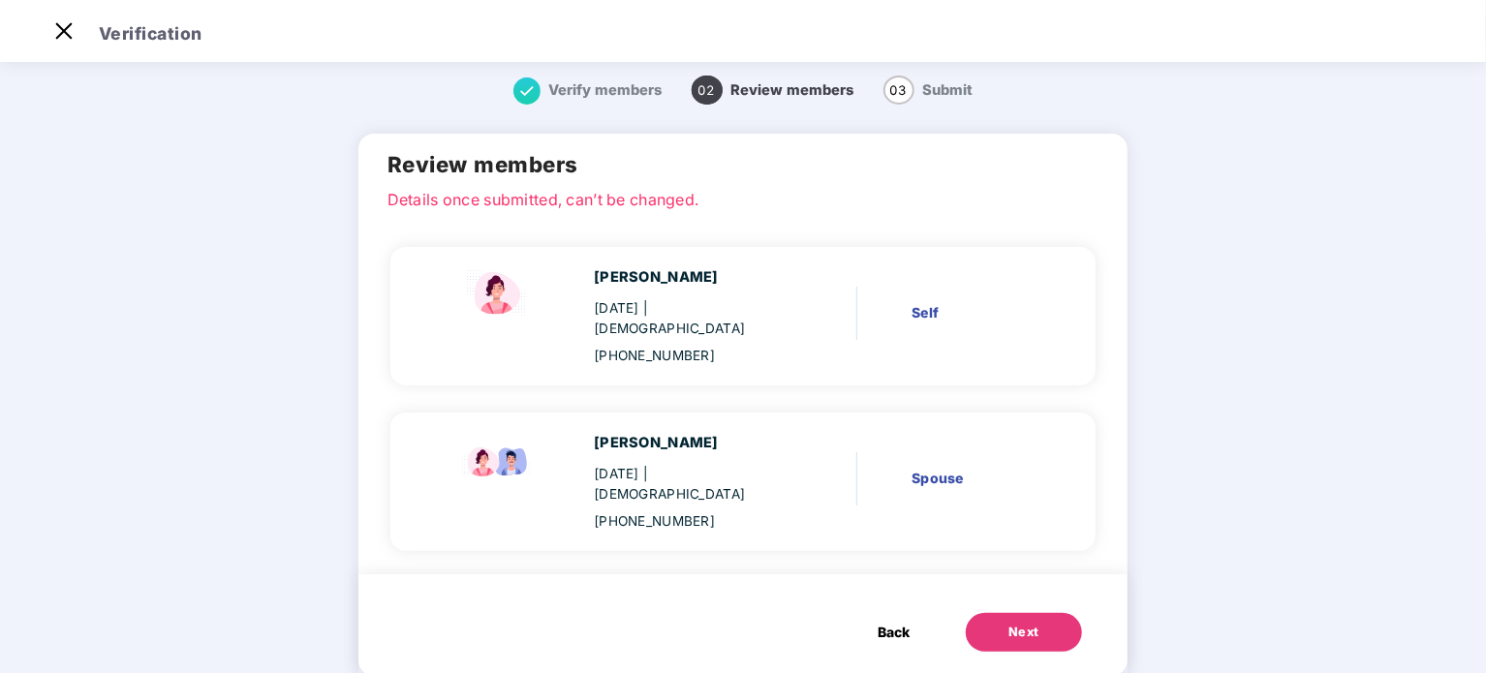
click at [1019, 623] on div "Next" at bounding box center [1023, 632] width 31 height 19
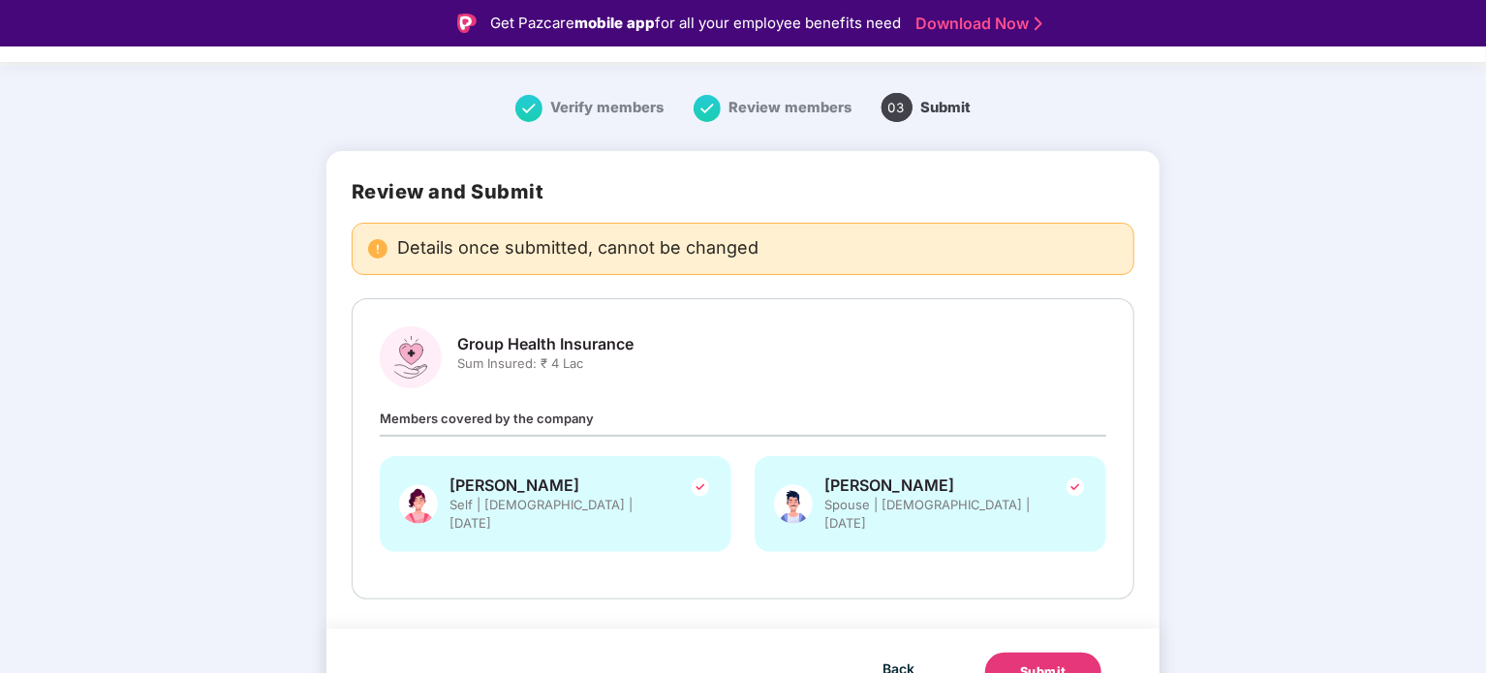
scroll to position [54, 0]
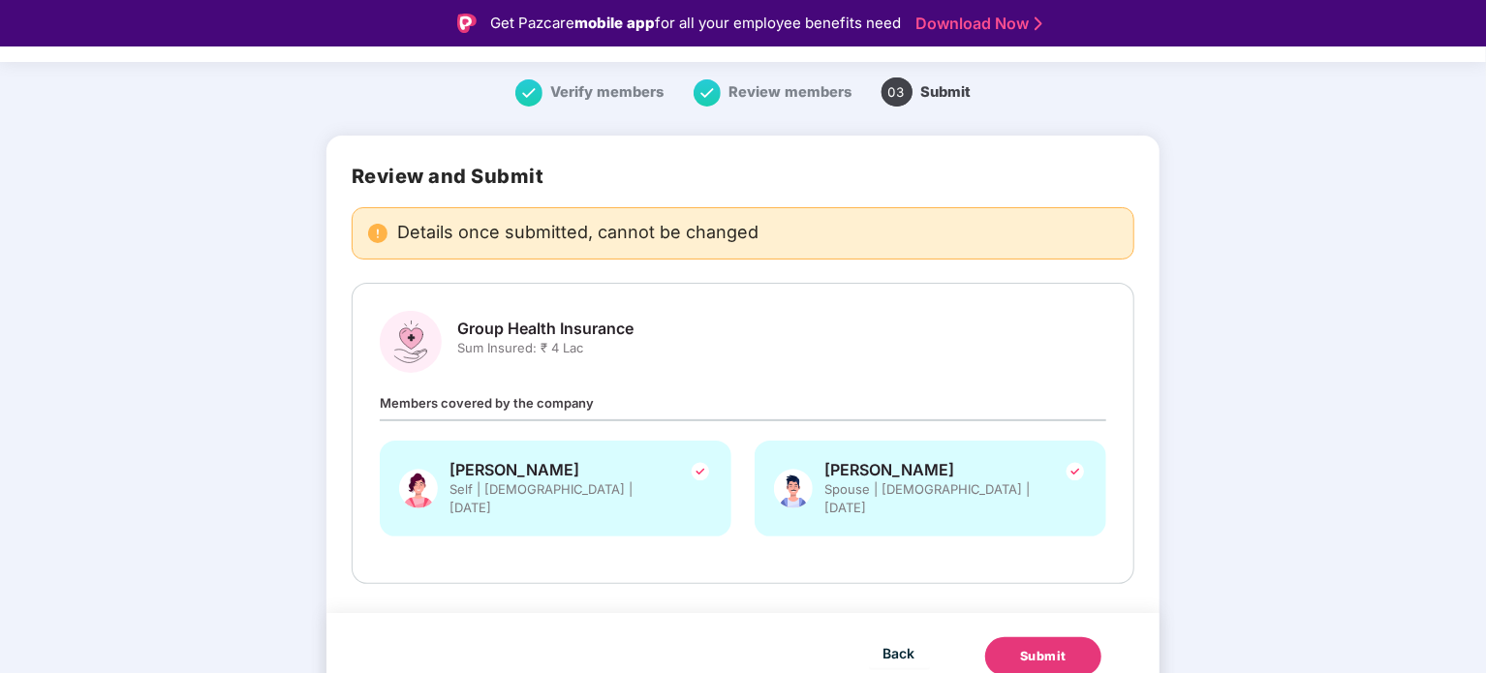
click at [1056, 647] on div "Submit" at bounding box center [1043, 656] width 46 height 19
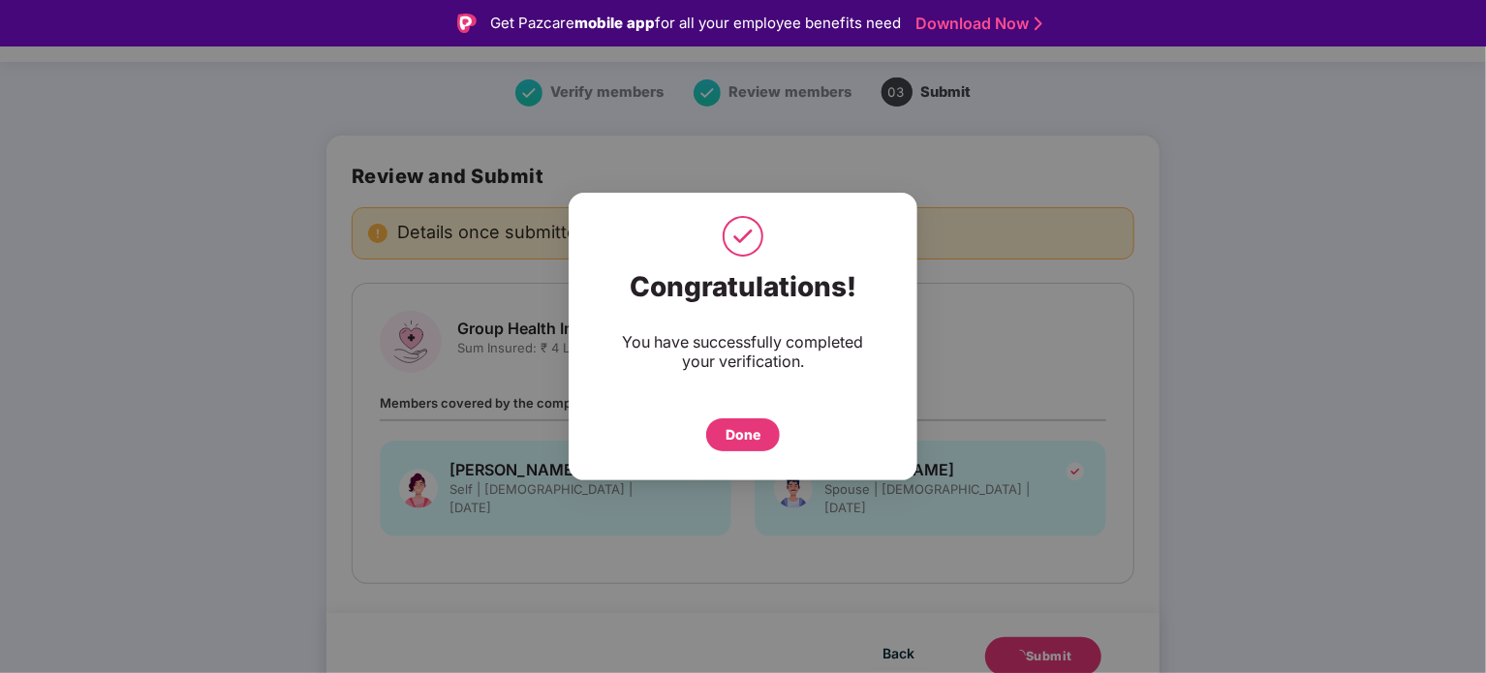
click at [713, 425] on div "Done" at bounding box center [743, 434] width 74 height 33
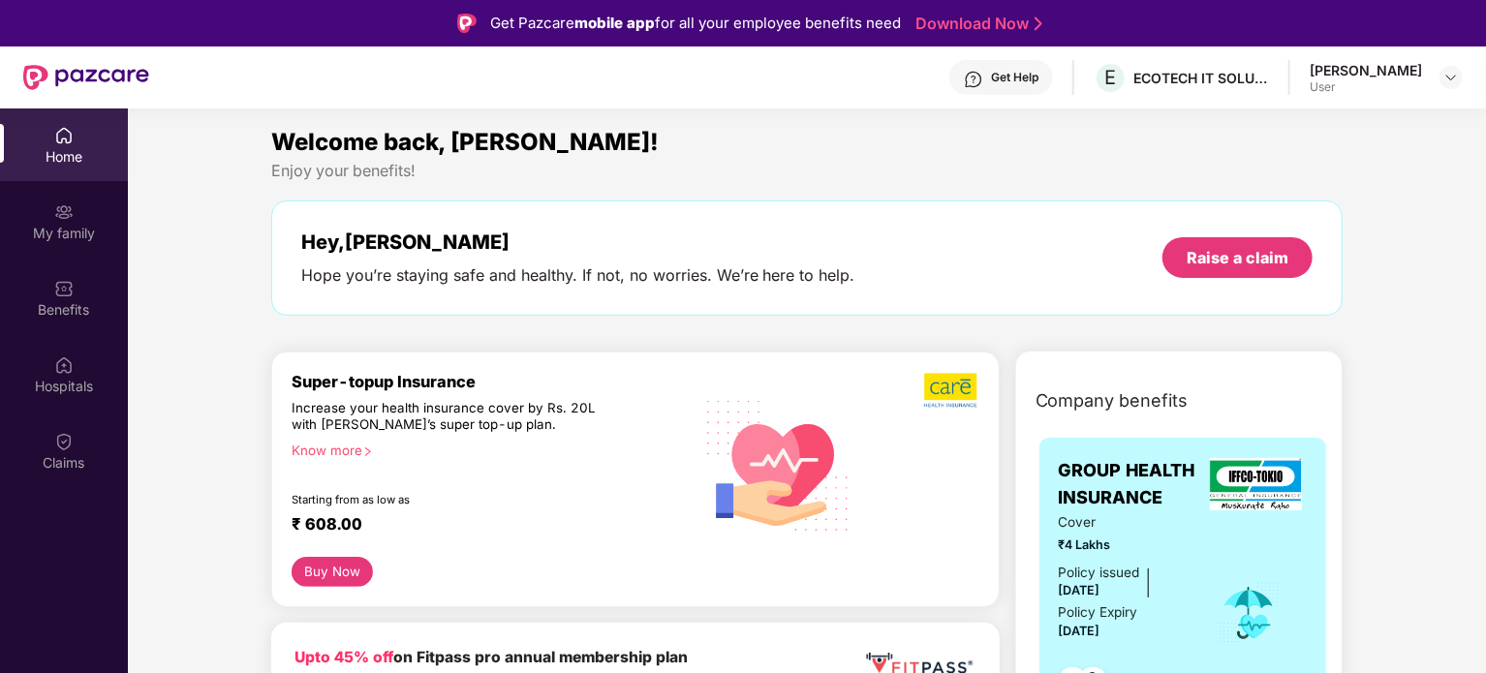
scroll to position [97, 0]
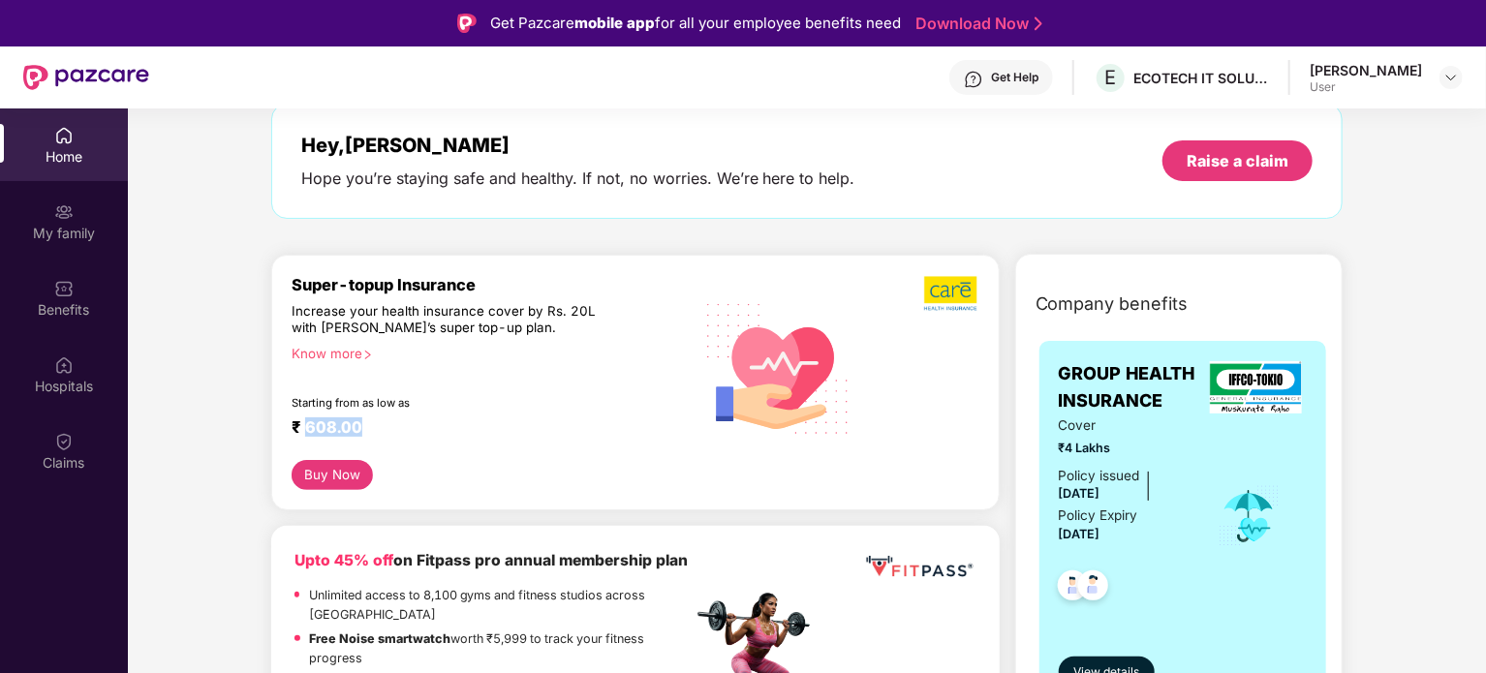
drag, startPoint x: 306, startPoint y: 425, endPoint x: 376, endPoint y: 432, distance: 70.1
click at [376, 432] on div "₹ 608.00" at bounding box center [483, 429] width 382 height 23
click at [1068, 439] on span "₹4 Lakhs" at bounding box center [1125, 448] width 133 height 19
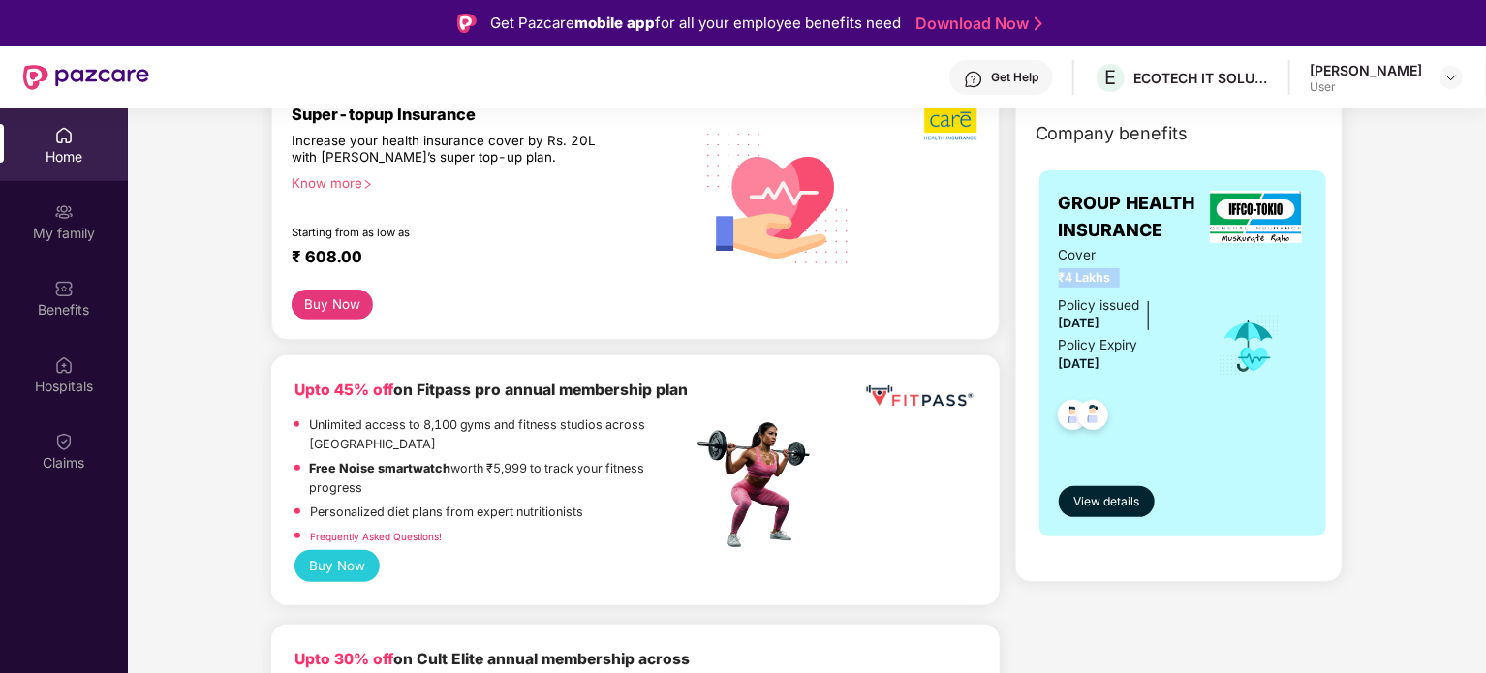
scroll to position [0, 0]
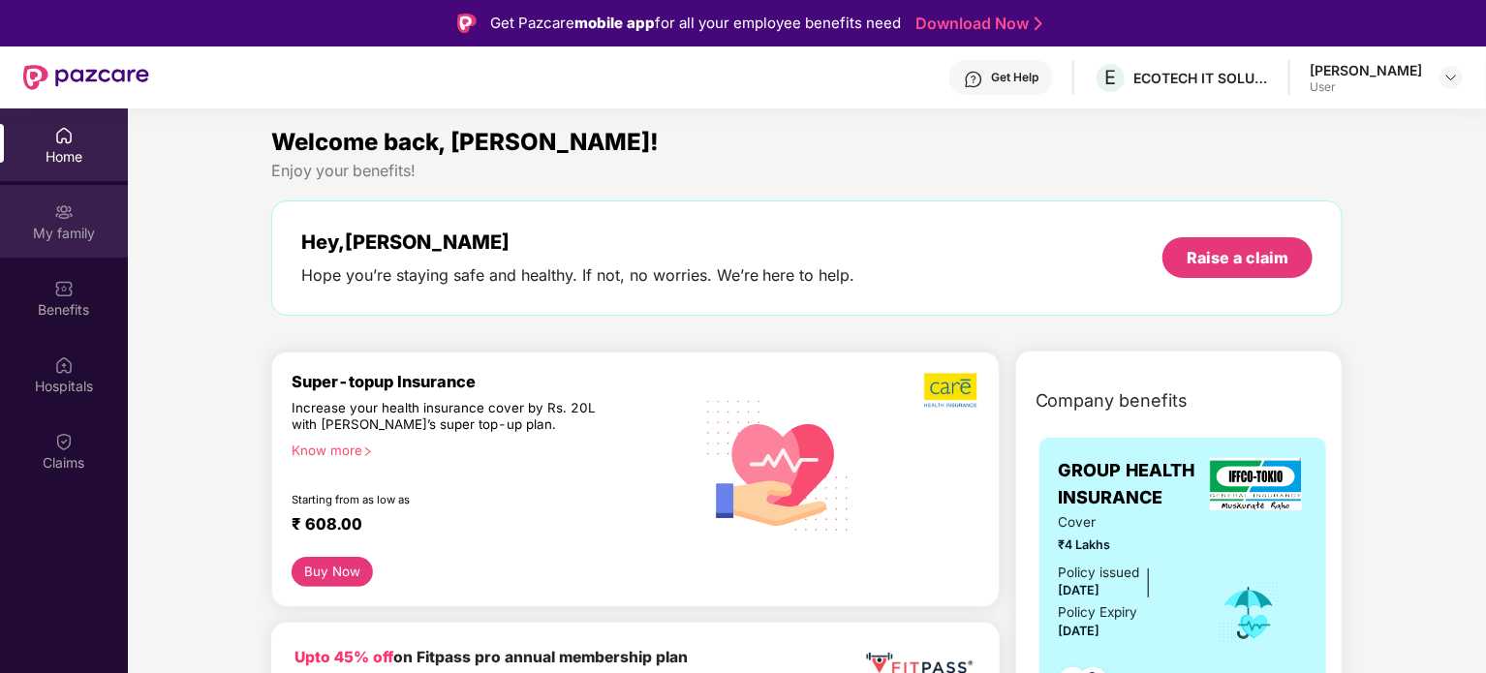
click at [50, 230] on div "My family" at bounding box center [64, 233] width 128 height 19
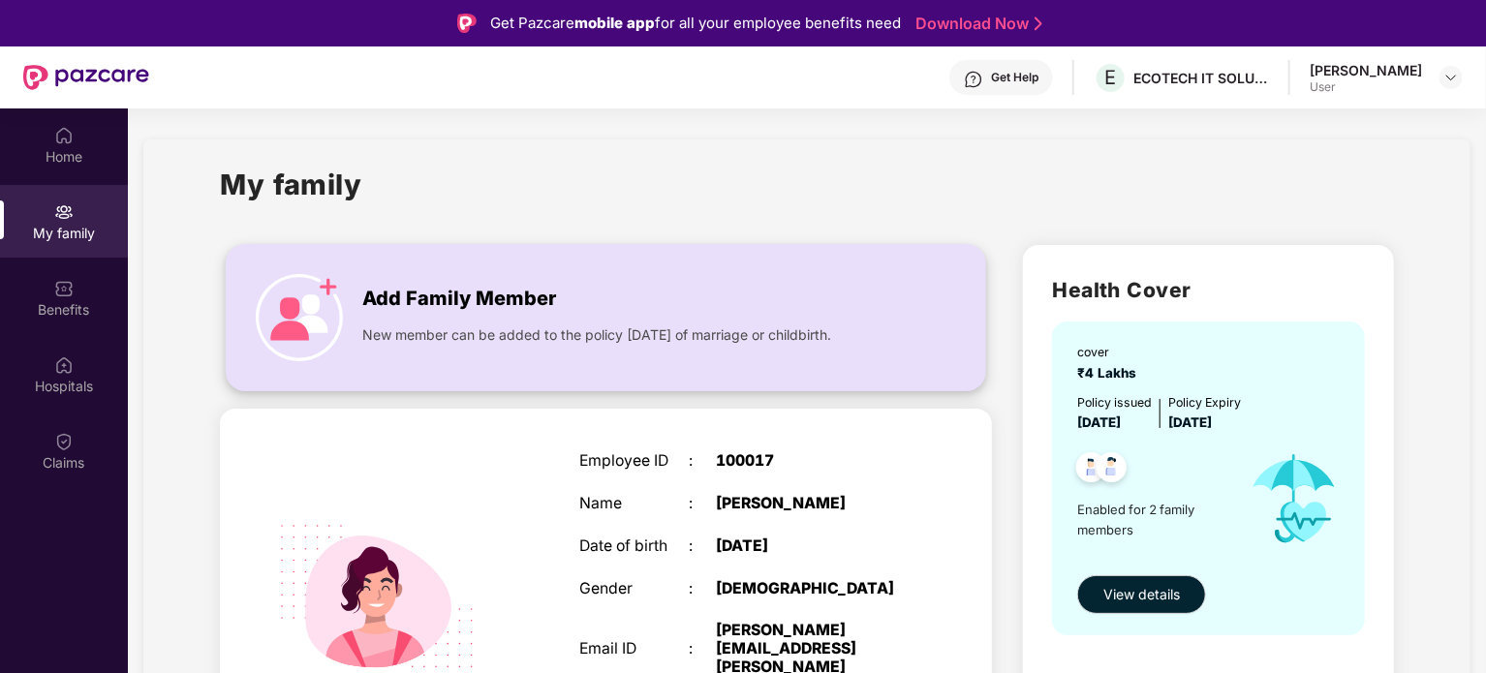
click at [303, 302] on img at bounding box center [299, 317] width 87 height 87
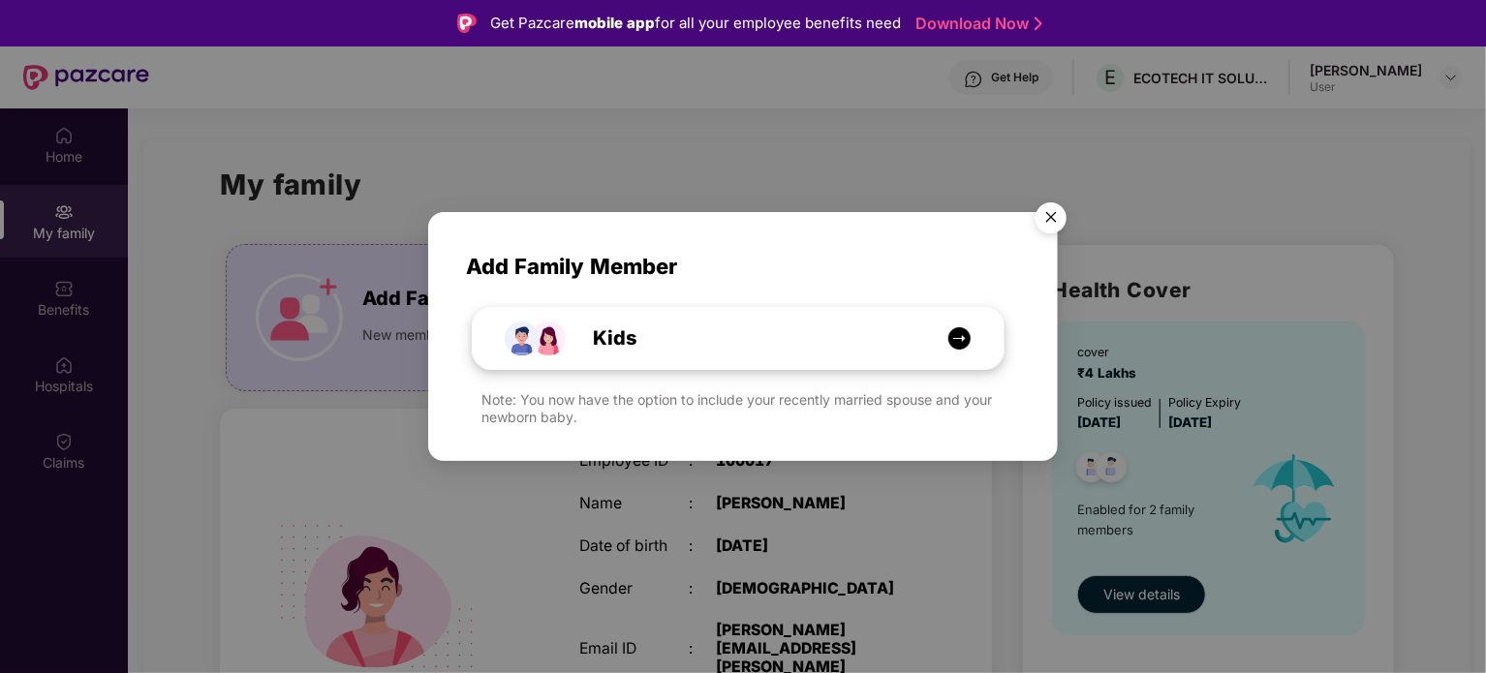
click at [641, 331] on div "Kids" at bounding box center [748, 339] width 398 height 30
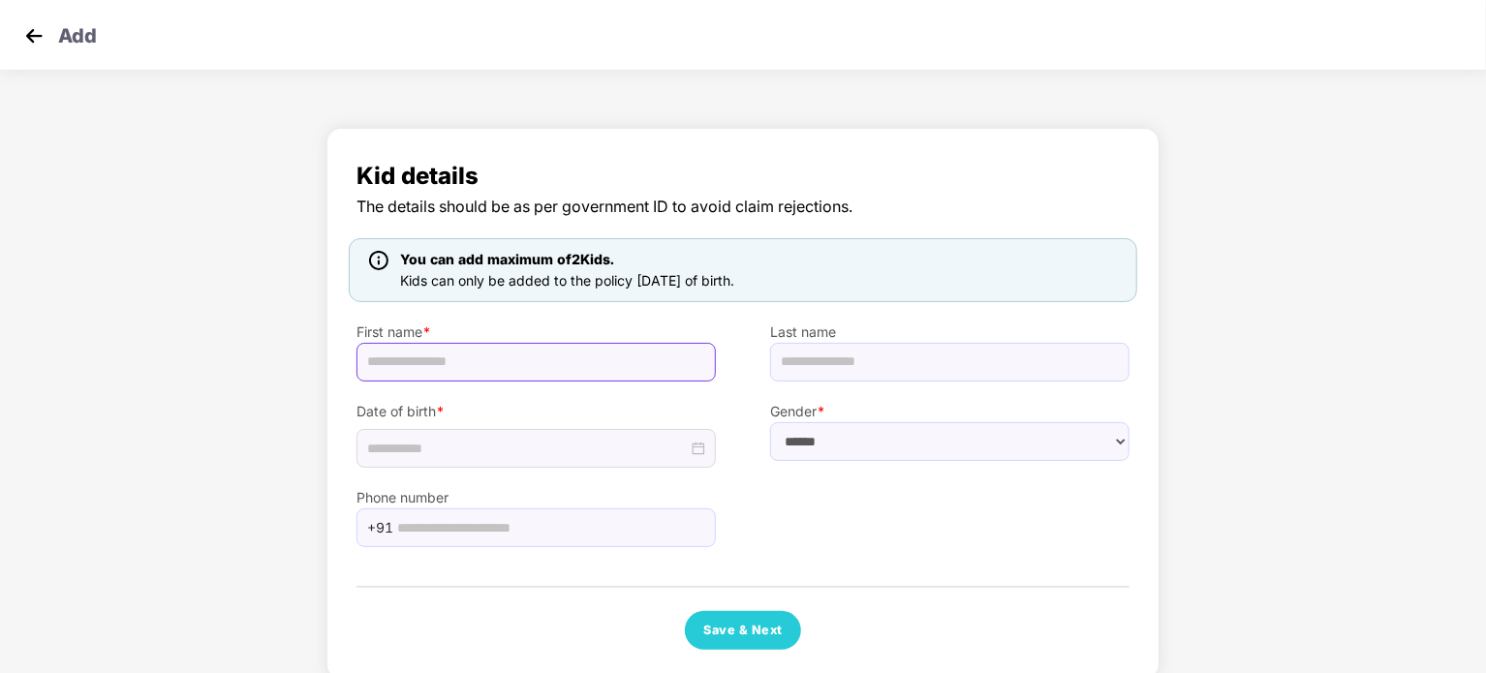
click at [438, 356] on input "text" at bounding box center [535, 362] width 359 height 39
click at [447, 346] on input "text" at bounding box center [535, 362] width 359 height 39
click at [439, 351] on input "****" at bounding box center [535, 362] width 359 height 39
click at [439, 361] on input "**********" at bounding box center [535, 362] width 359 height 39
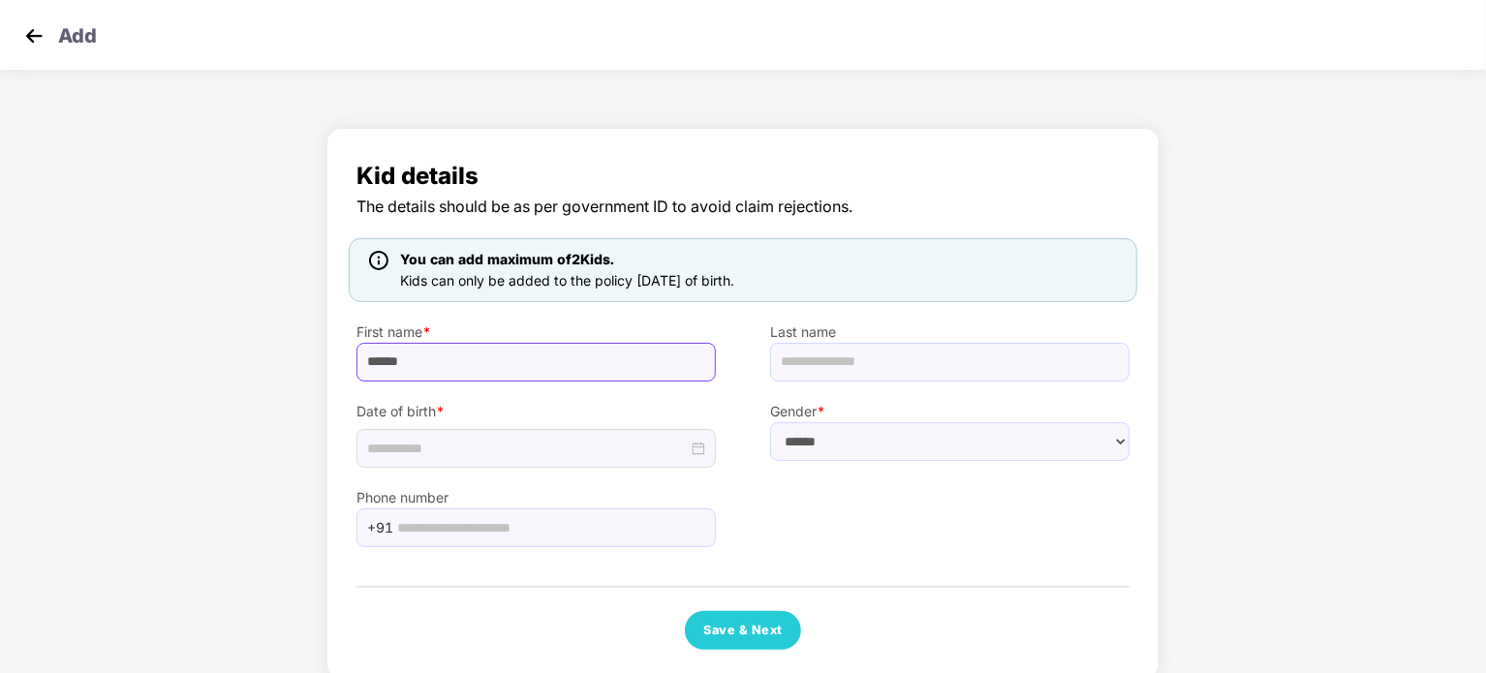
type input "*****"
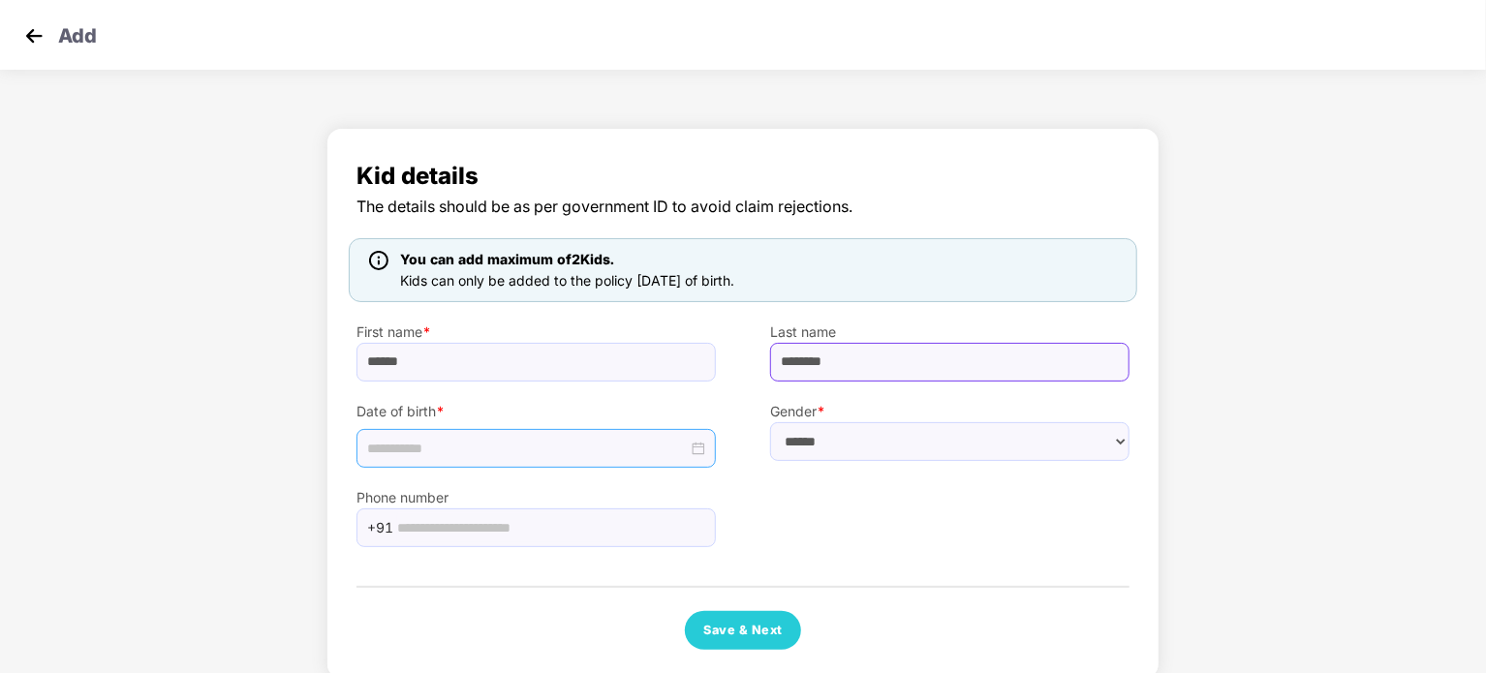
type input "********"
drag, startPoint x: 528, startPoint y: 439, endPoint x: 672, endPoint y: 439, distance: 144.3
click at [529, 439] on input at bounding box center [527, 448] width 321 height 21
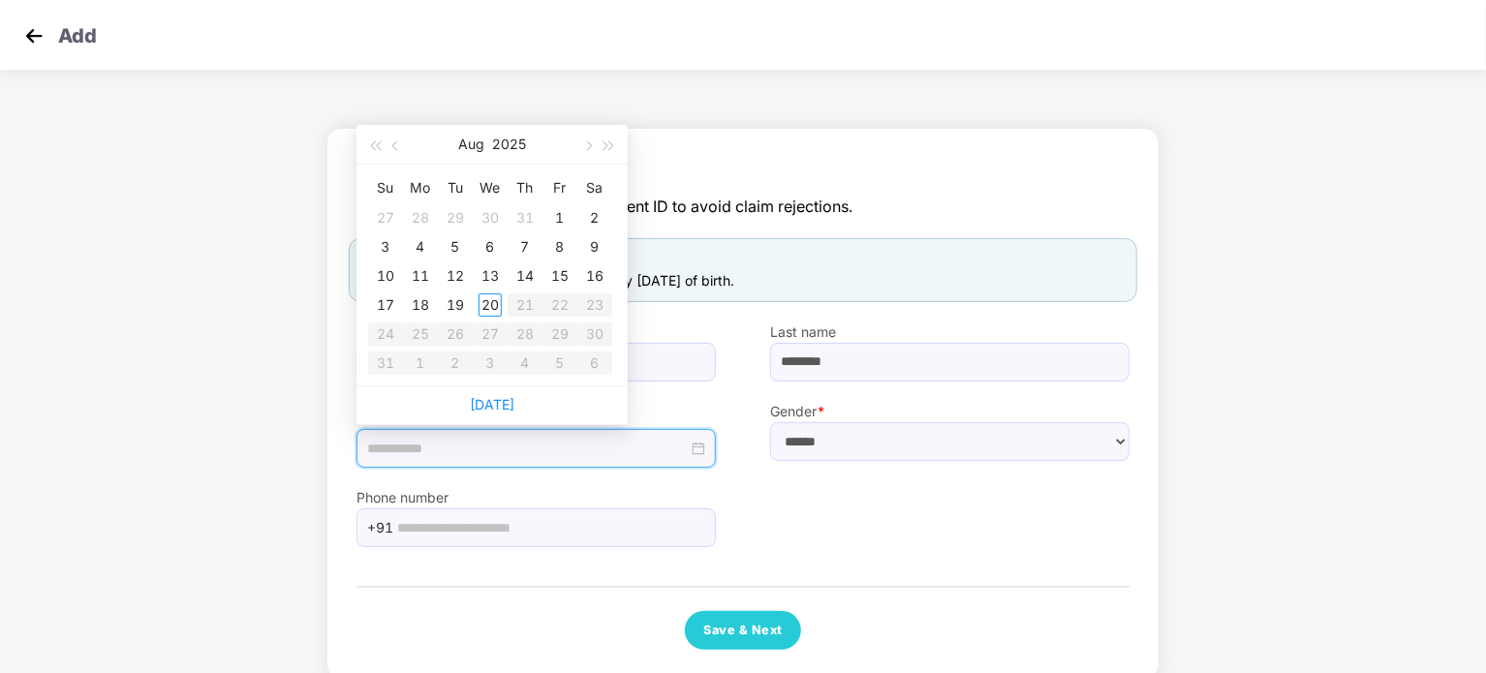
click at [699, 439] on div at bounding box center [536, 448] width 338 height 21
type input "**********"
click at [395, 150] on button "button" at bounding box center [396, 144] width 21 height 39
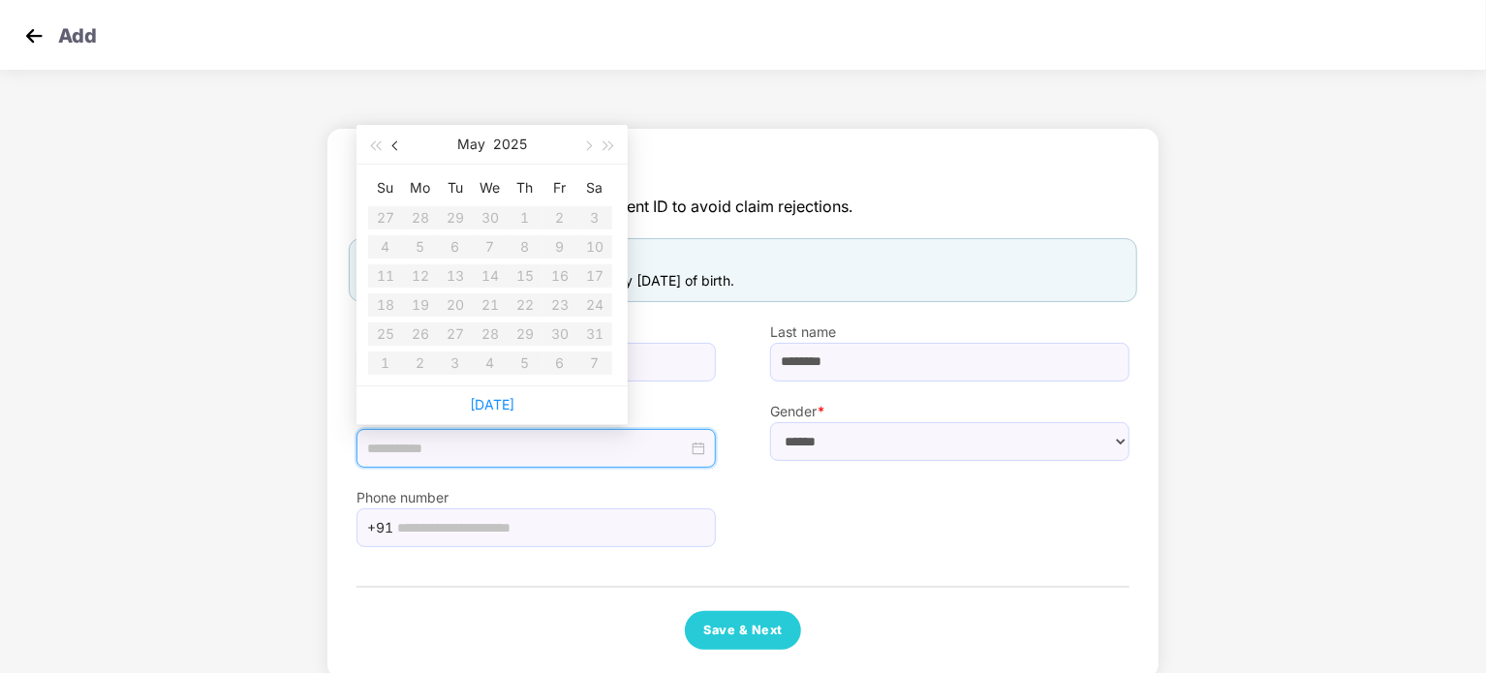
click at [395, 150] on button "button" at bounding box center [396, 144] width 21 height 39
click at [396, 150] on button "button" at bounding box center [396, 144] width 21 height 39
click at [396, 150] on span "button" at bounding box center [397, 146] width 10 height 10
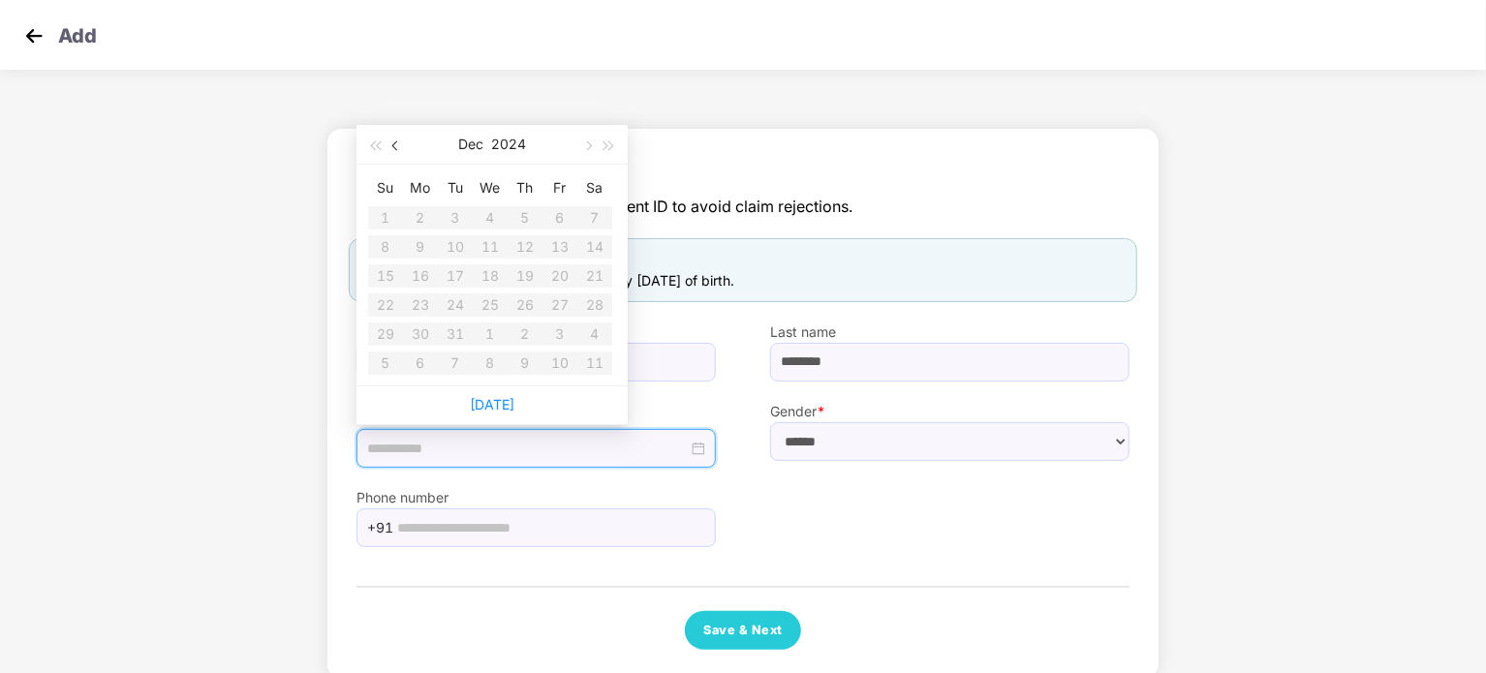
click at [396, 150] on span "button" at bounding box center [397, 146] width 10 height 10
click at [584, 143] on span "button" at bounding box center [587, 146] width 10 height 10
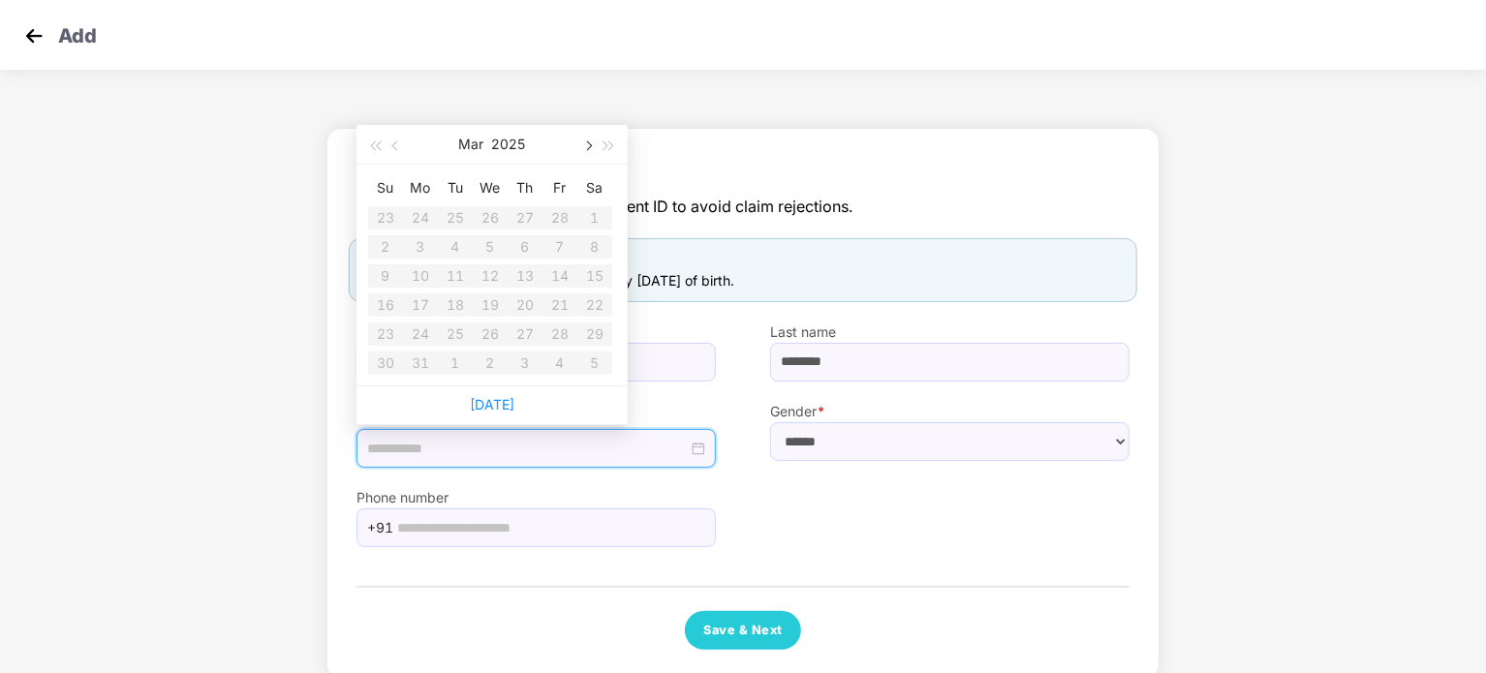
click at [585, 143] on span "button" at bounding box center [587, 146] width 10 height 10
click at [485, 404] on link "[DATE]" at bounding box center [492, 404] width 45 height 16
type input "**********"
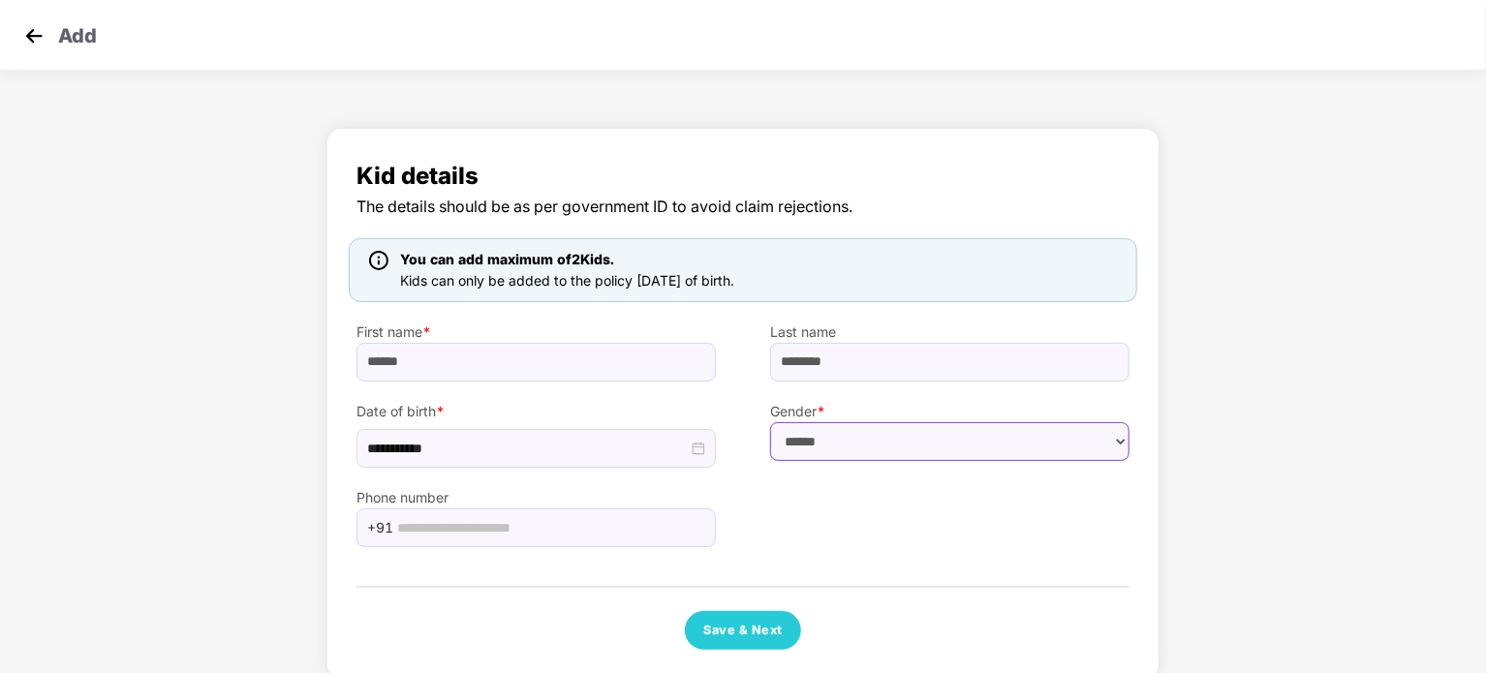
click at [842, 448] on select "****** **** ******" at bounding box center [949, 441] width 359 height 39
select select "****"
click at [770, 422] on select "****** **** ******" at bounding box center [949, 441] width 359 height 39
click at [558, 513] on input "text" at bounding box center [550, 527] width 307 height 29
type input "**"
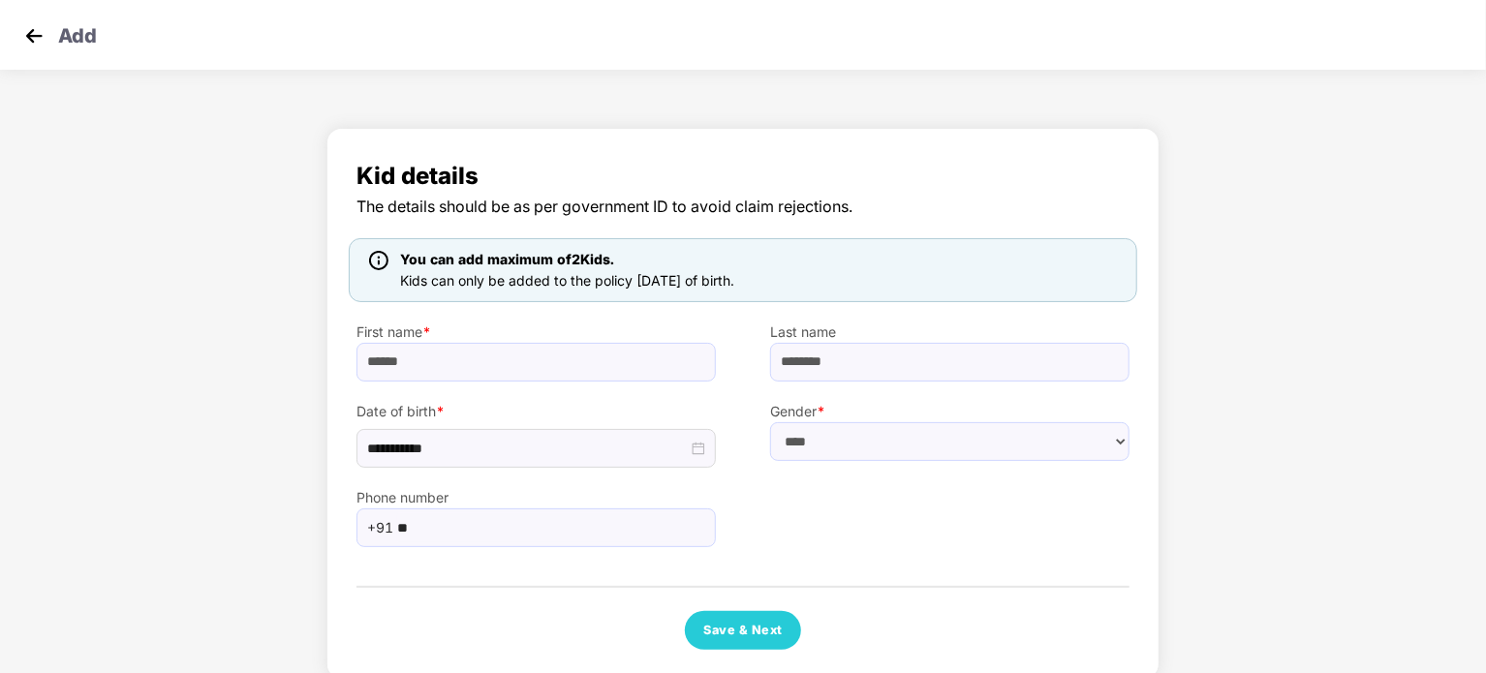
click at [37, 34] on img at bounding box center [33, 35] width 29 height 29
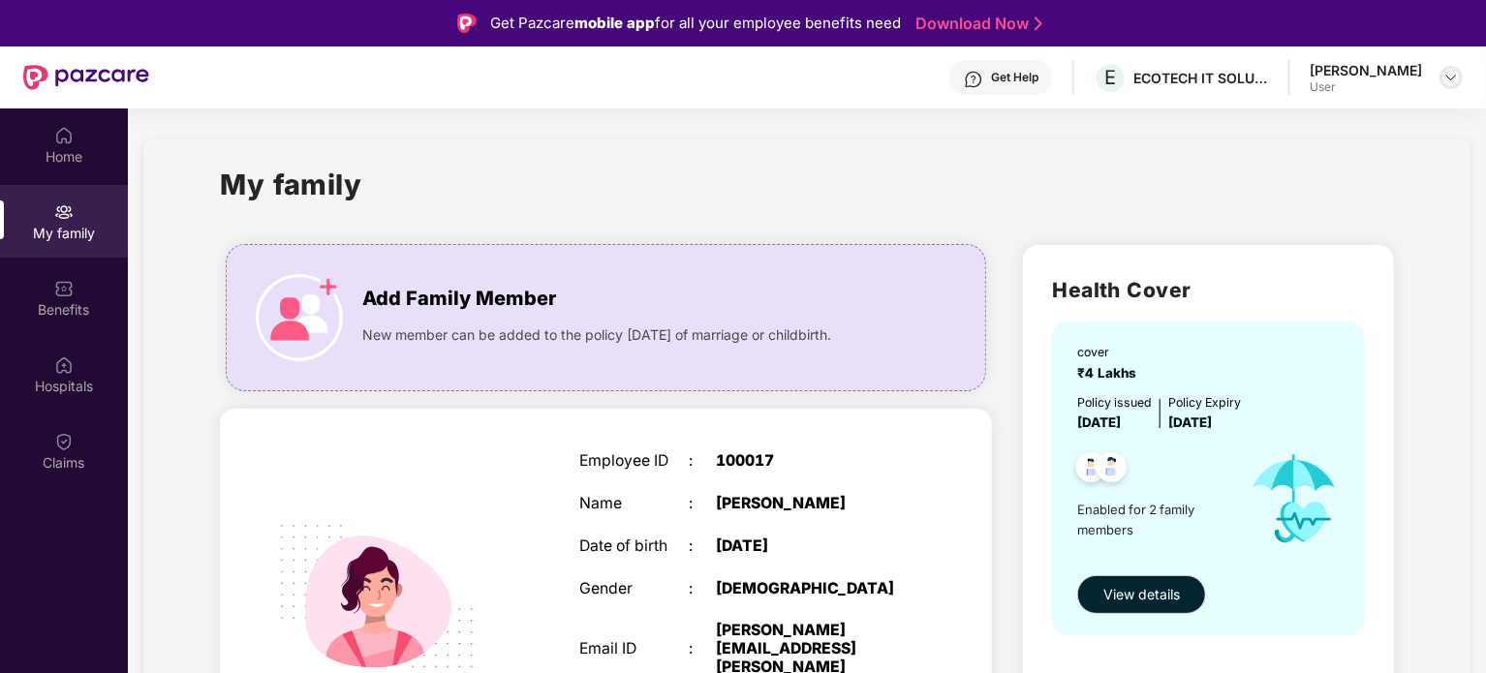
click at [1445, 79] on img at bounding box center [1450, 77] width 15 height 15
click at [1465, 77] on header "Get Help E ECOTECH IT SOLUTIONS PRIVATE LIMITED [PERSON_NAME] User" at bounding box center [743, 77] width 1486 height 62
click at [1452, 77] on img at bounding box center [1450, 77] width 15 height 15
click at [1271, 127] on div "Logout" at bounding box center [1360, 124] width 252 height 38
